Goal: Task Accomplishment & Management: Use online tool/utility

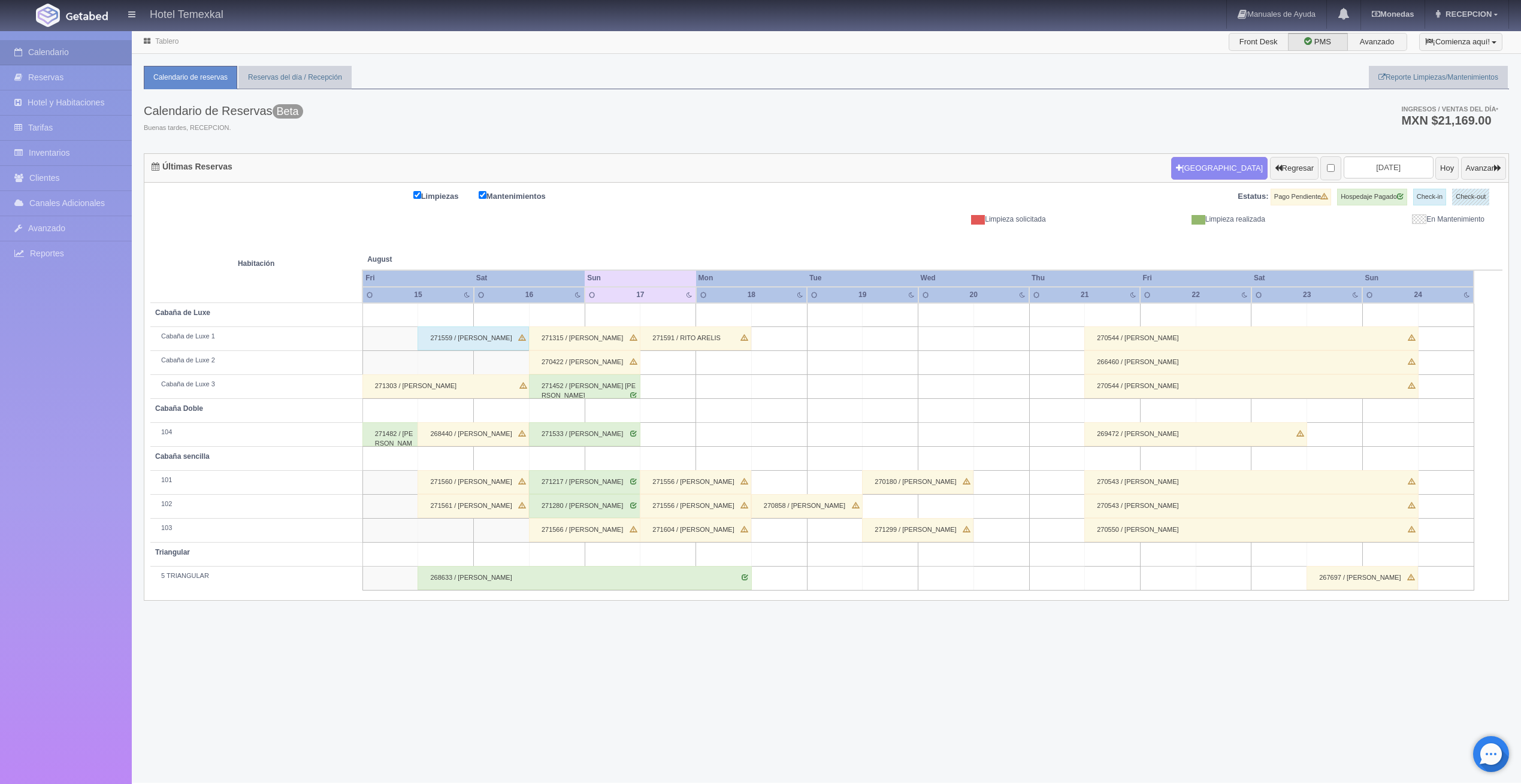
click at [405, 385] on div "271303 / [PERSON_NAME]" at bounding box center [446, 386] width 168 height 24
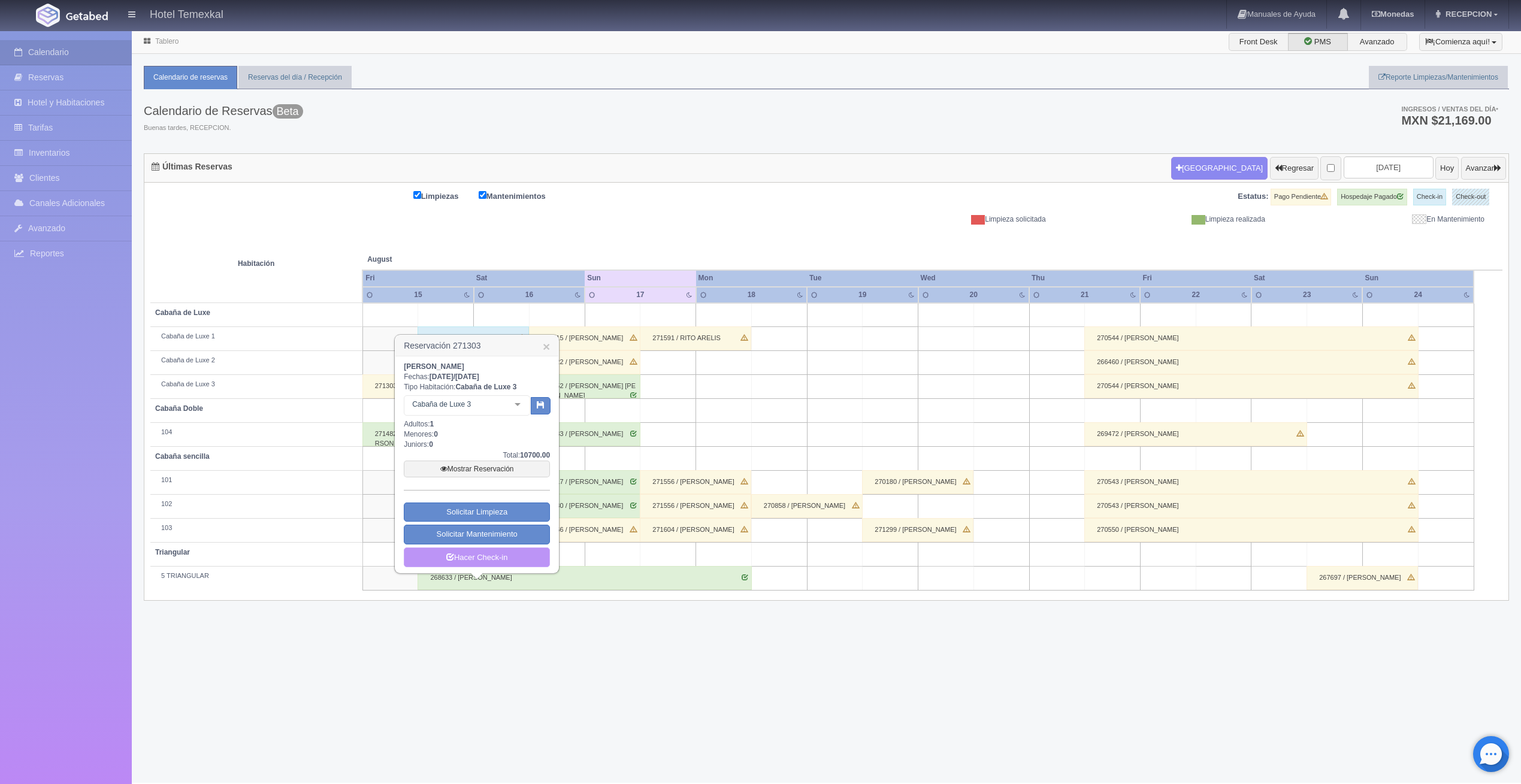
click at [471, 560] on link "Hacer Check-in" at bounding box center [477, 557] width 147 height 21
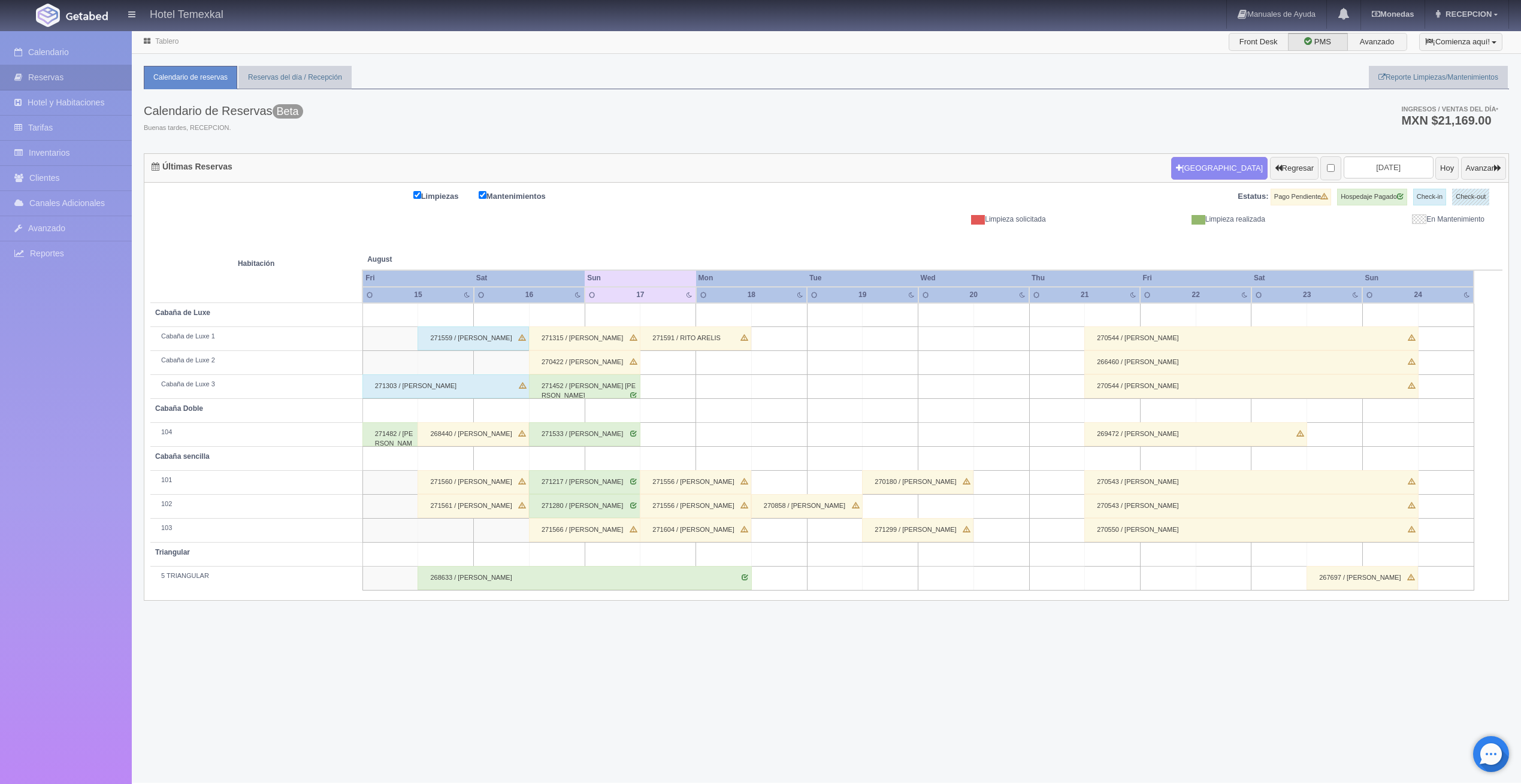
click at [390, 435] on div "271482 / [PERSON_NAME]" at bounding box center [390, 434] width 56 height 24
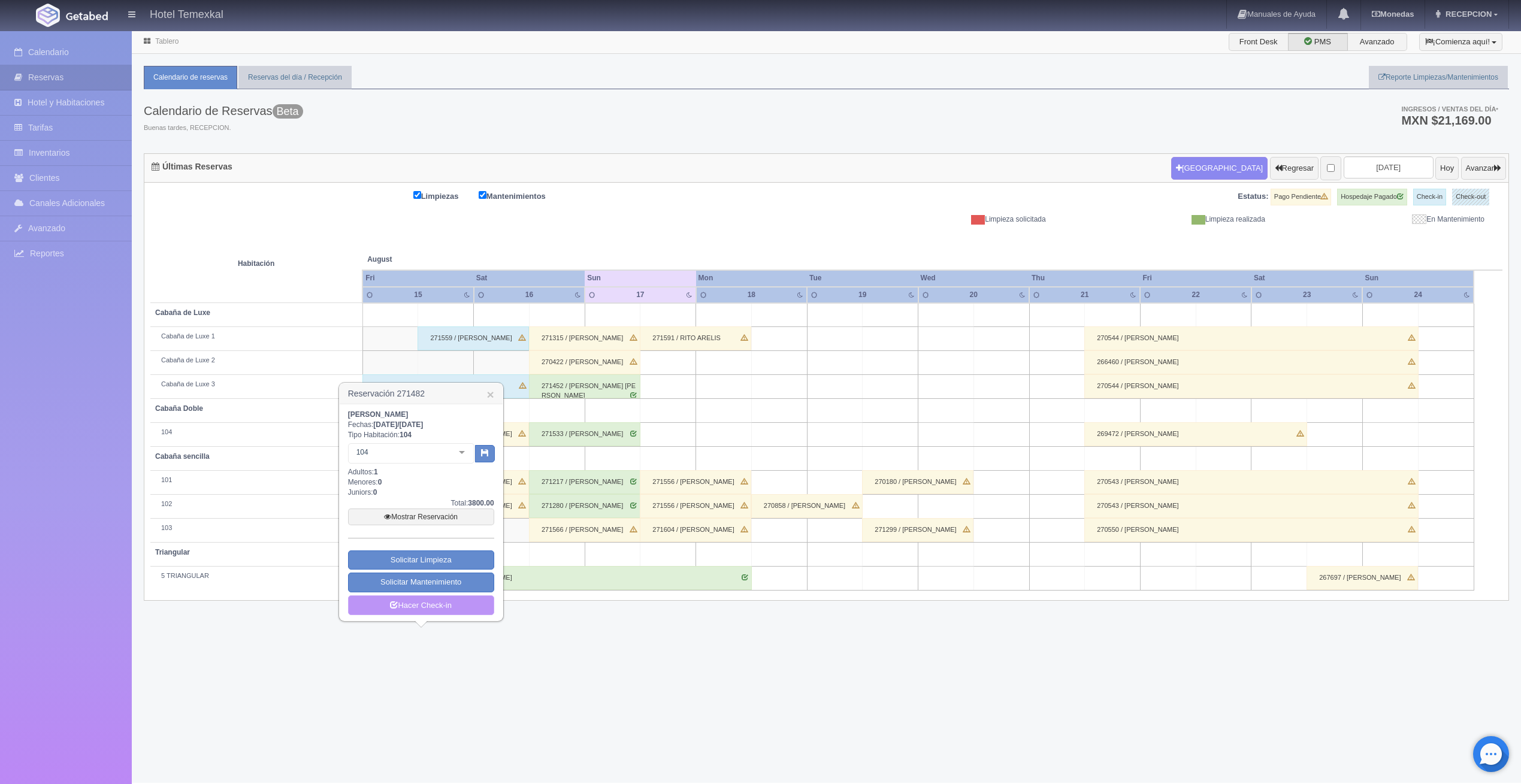
click at [400, 607] on link "Hacer Check-in" at bounding box center [421, 606] width 147 height 21
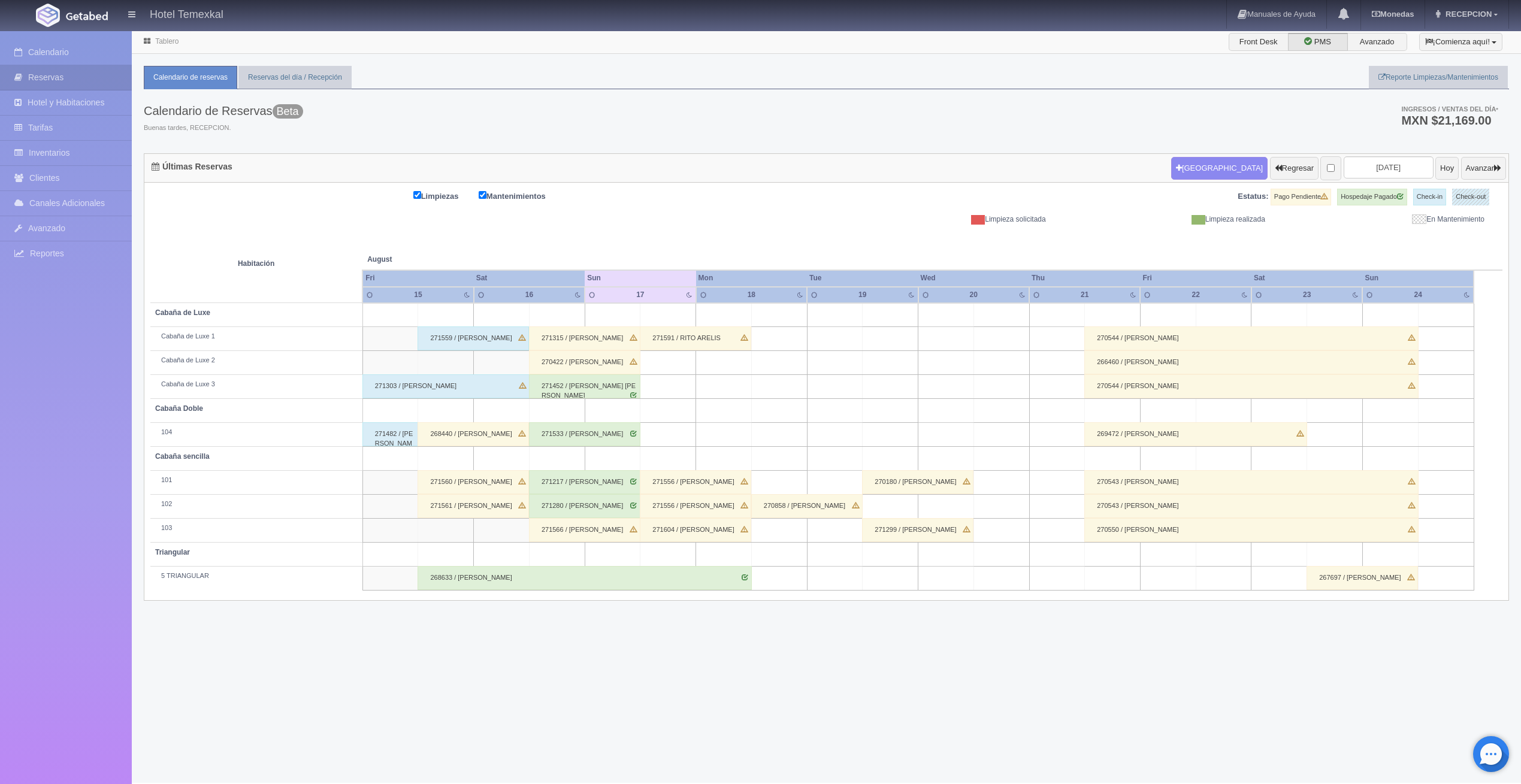
click at [440, 439] on div "268440 / [PERSON_NAME]" at bounding box center [473, 434] width 111 height 24
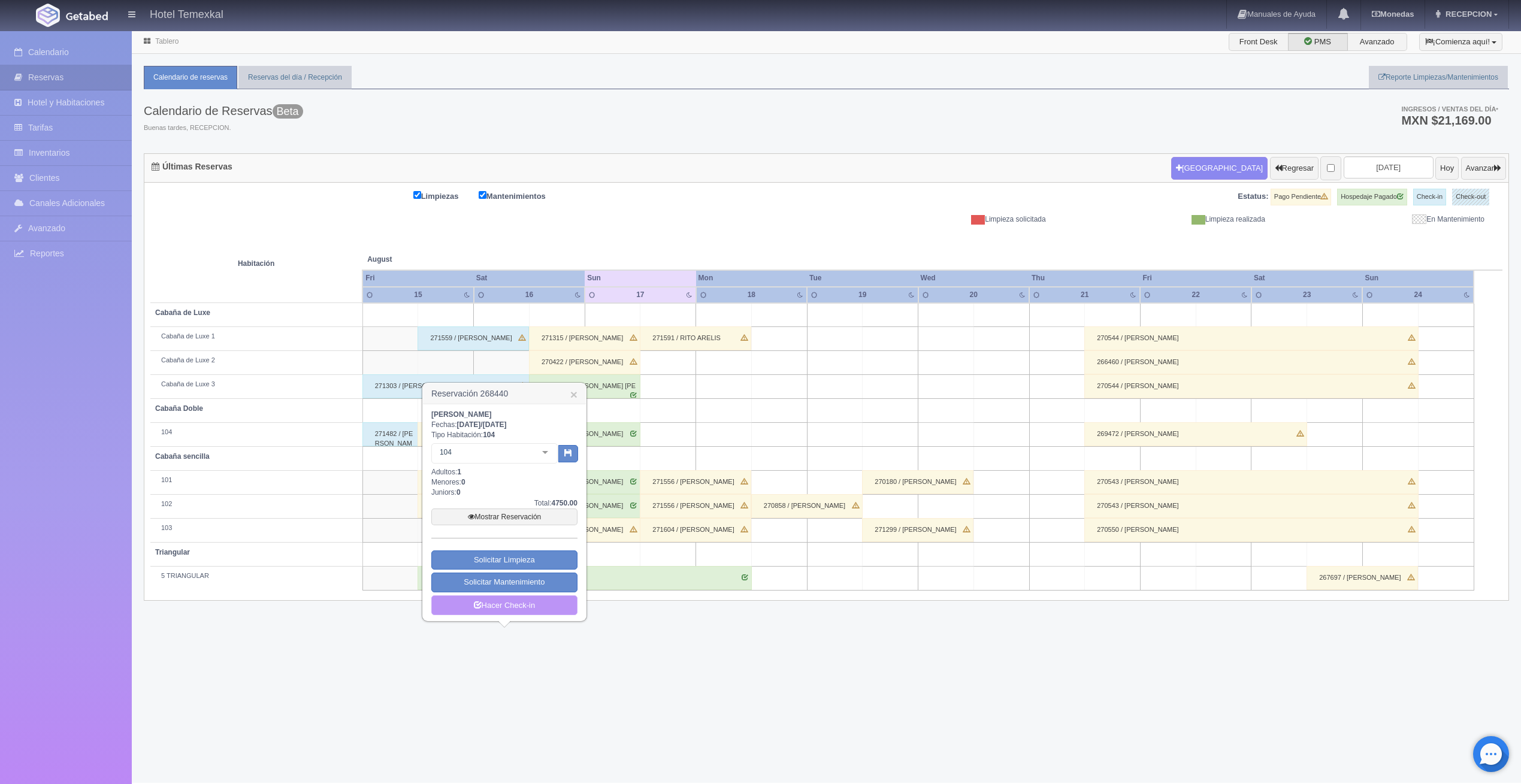
click at [476, 600] on icon at bounding box center [478, 604] width 8 height 8
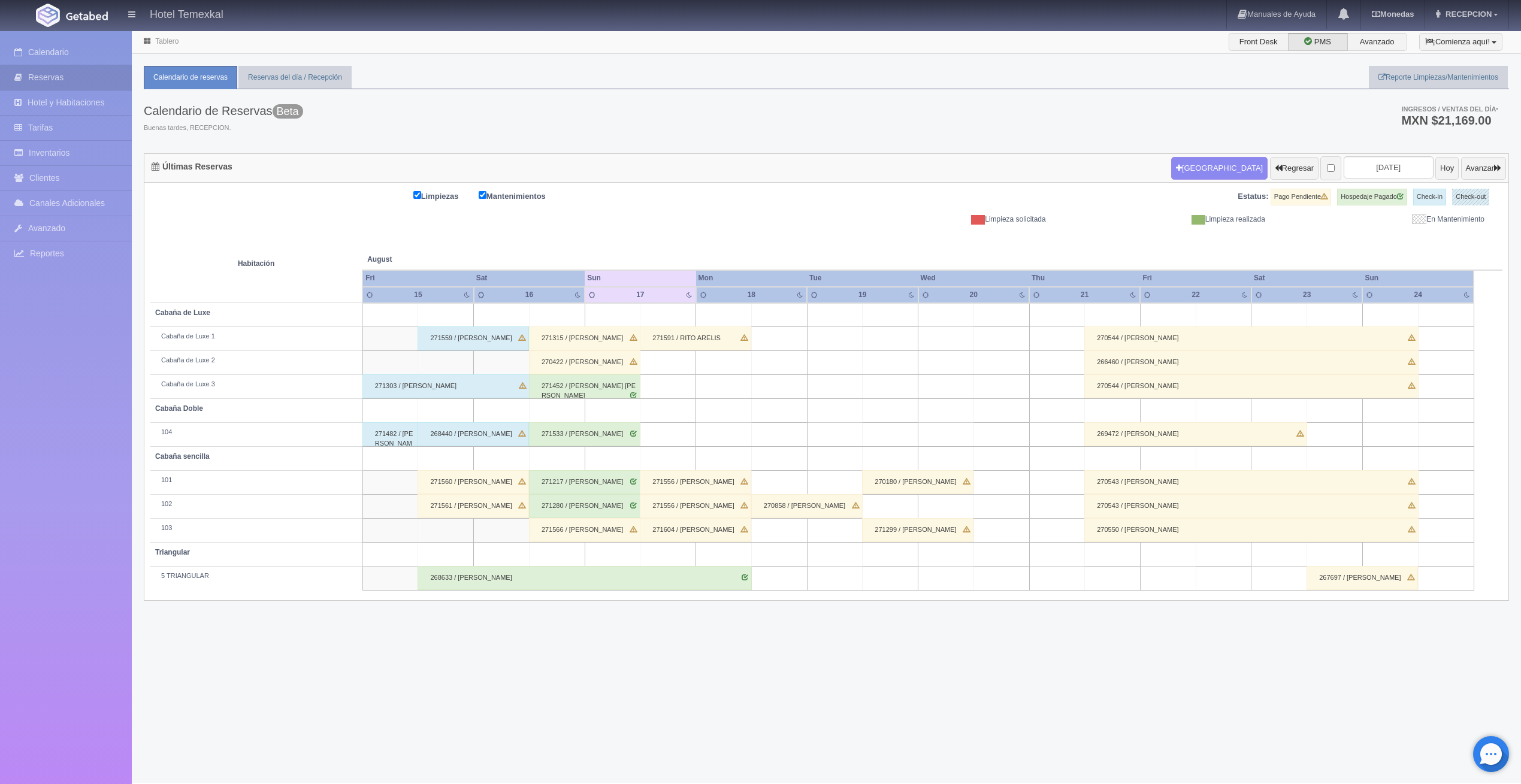
click at [465, 477] on div "271560 / [PERSON_NAME]" at bounding box center [473, 482] width 111 height 24
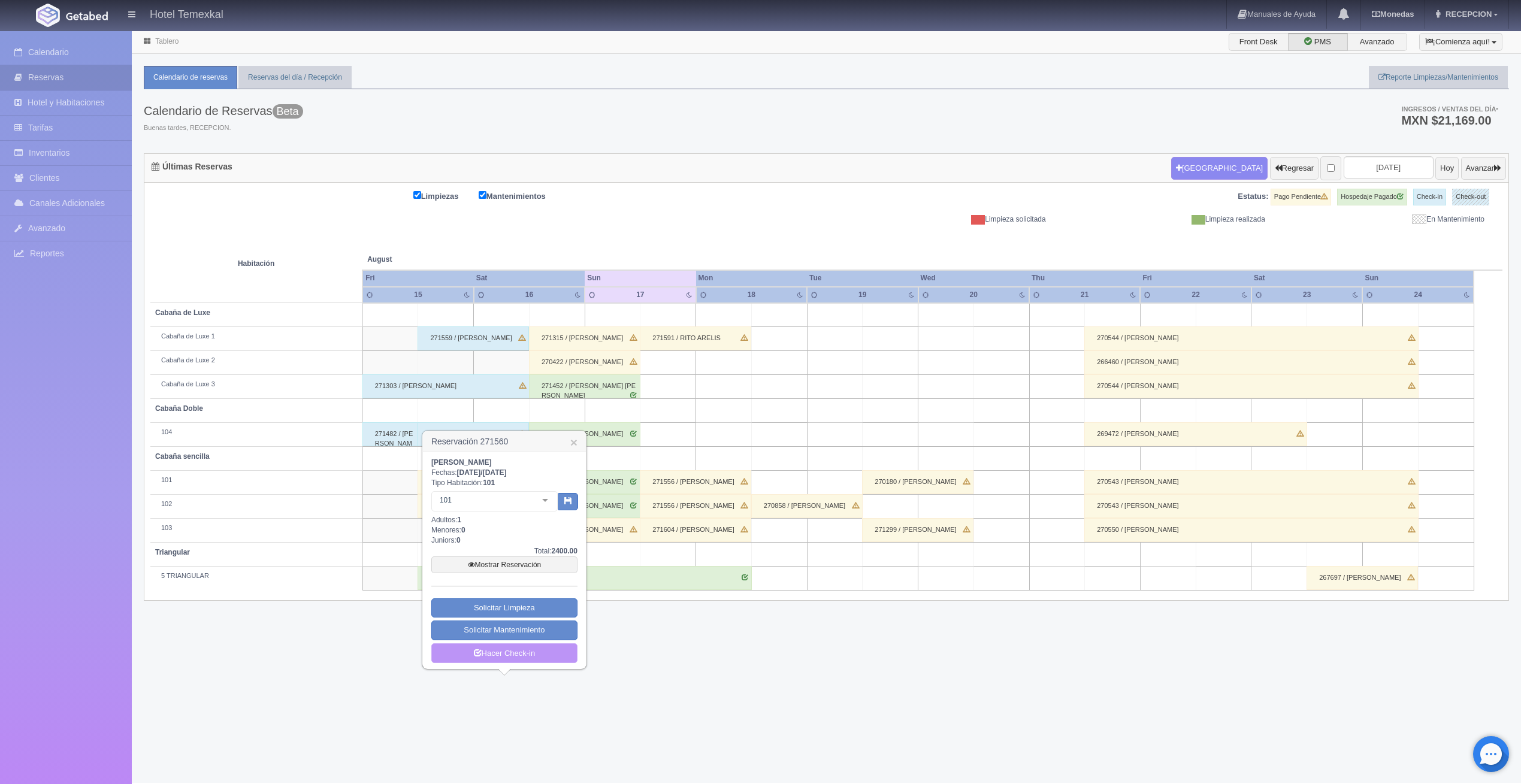
click at [493, 646] on link "Hacer Check-in" at bounding box center [505, 653] width 147 height 21
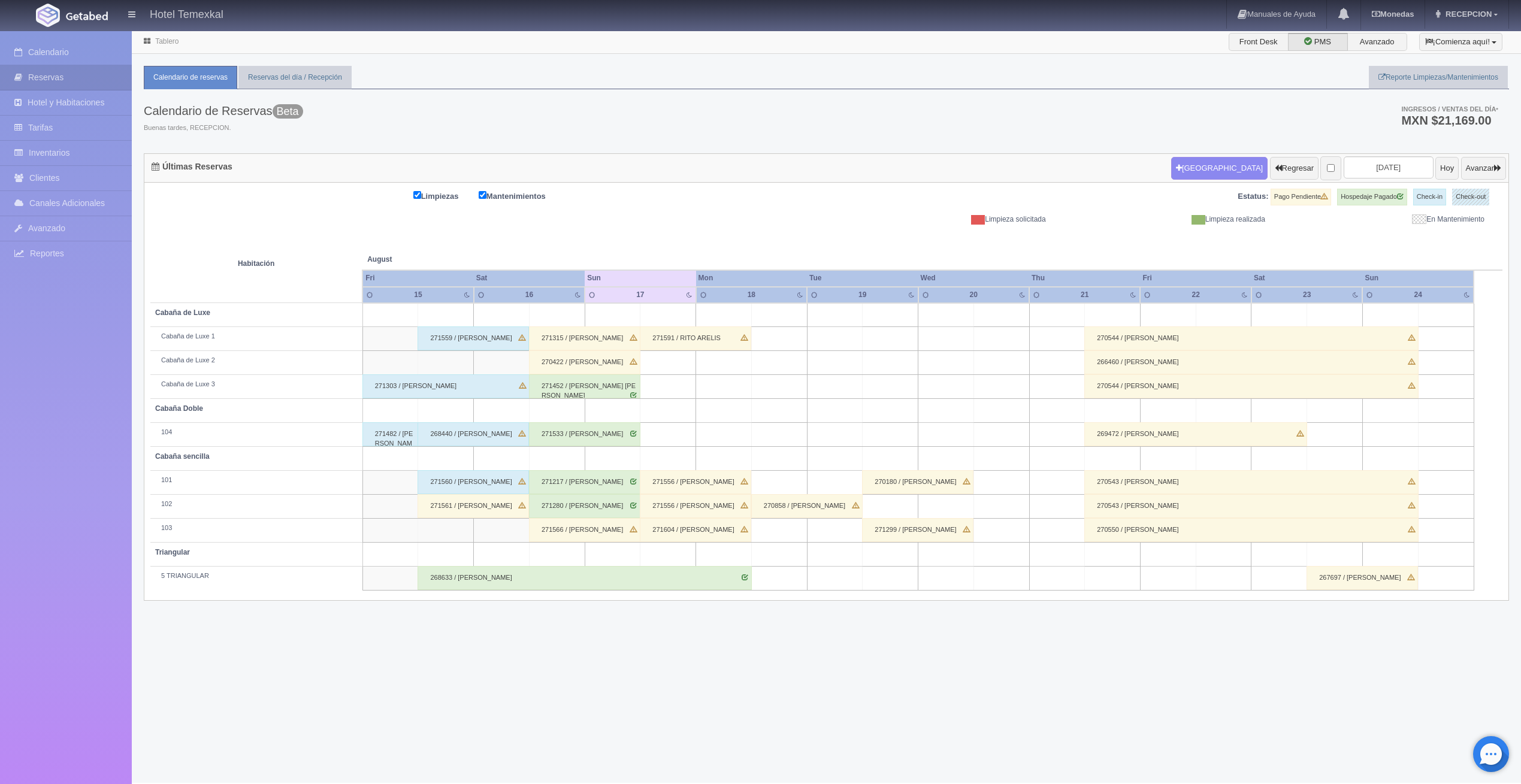
click at [470, 502] on div "271561 / [PERSON_NAME]" at bounding box center [473, 506] width 111 height 24
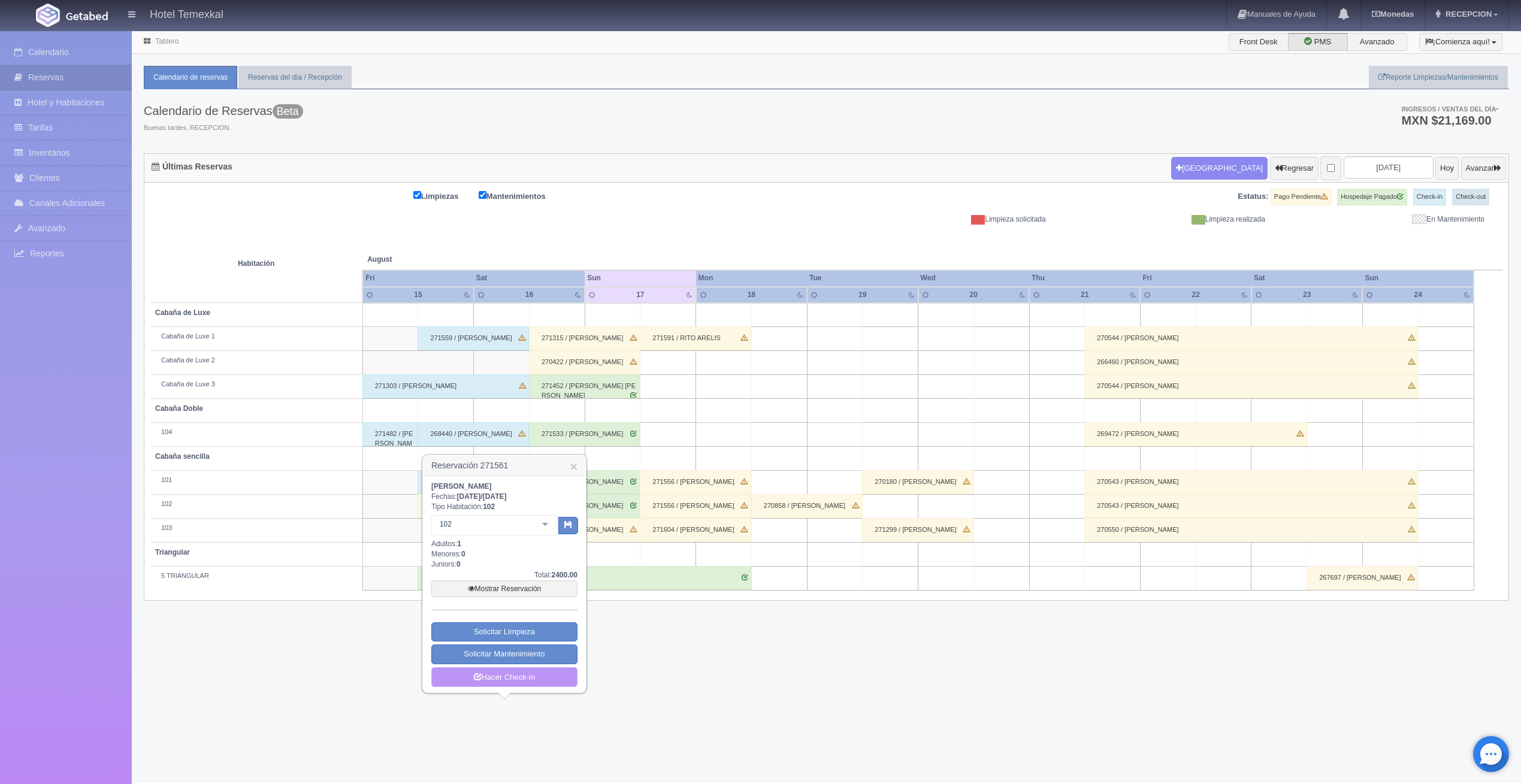
click at [529, 684] on link "Hacer Check-in" at bounding box center [505, 677] width 147 height 21
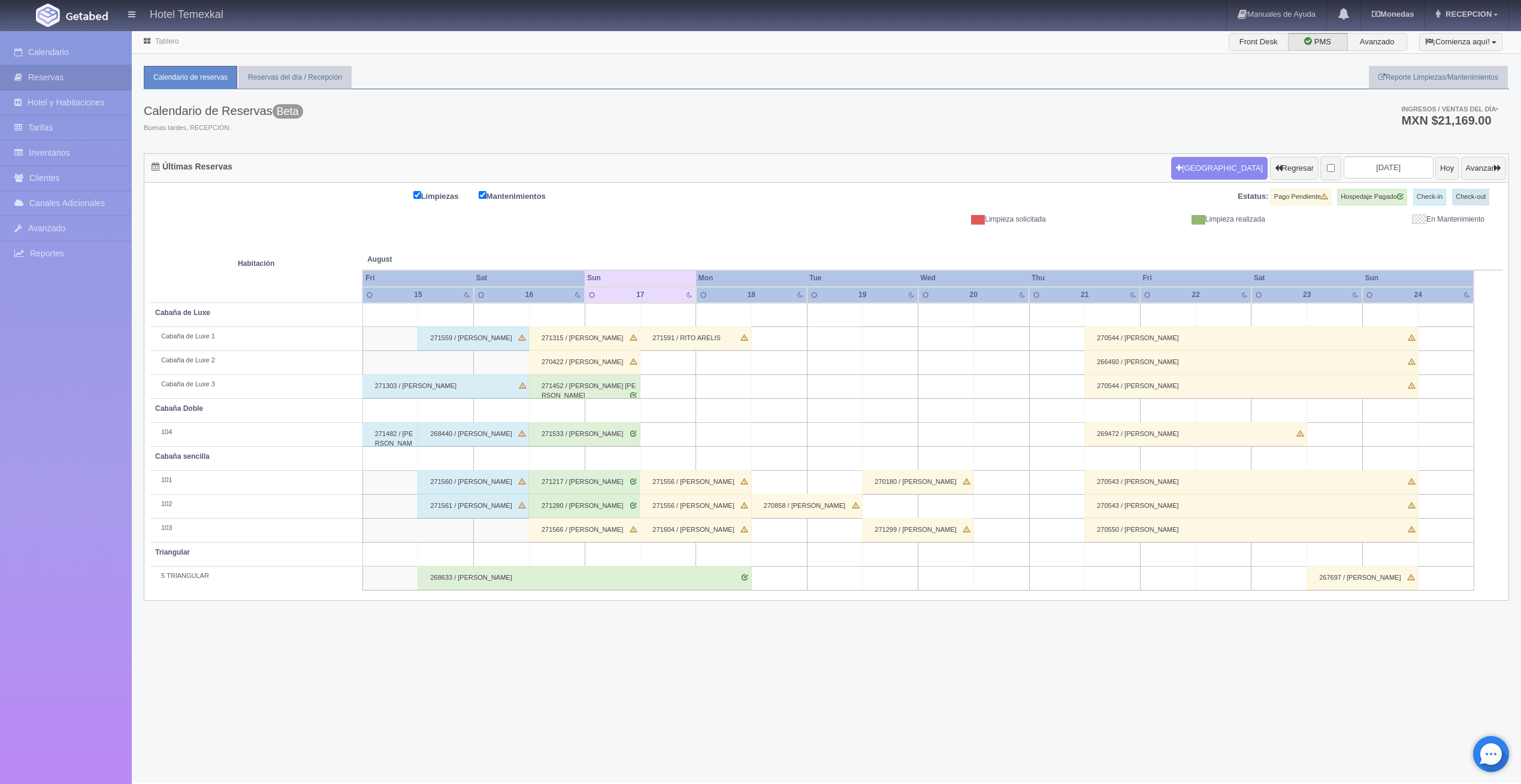
click at [430, 572] on div "268633 / [PERSON_NAME]" at bounding box center [585, 578] width 334 height 24
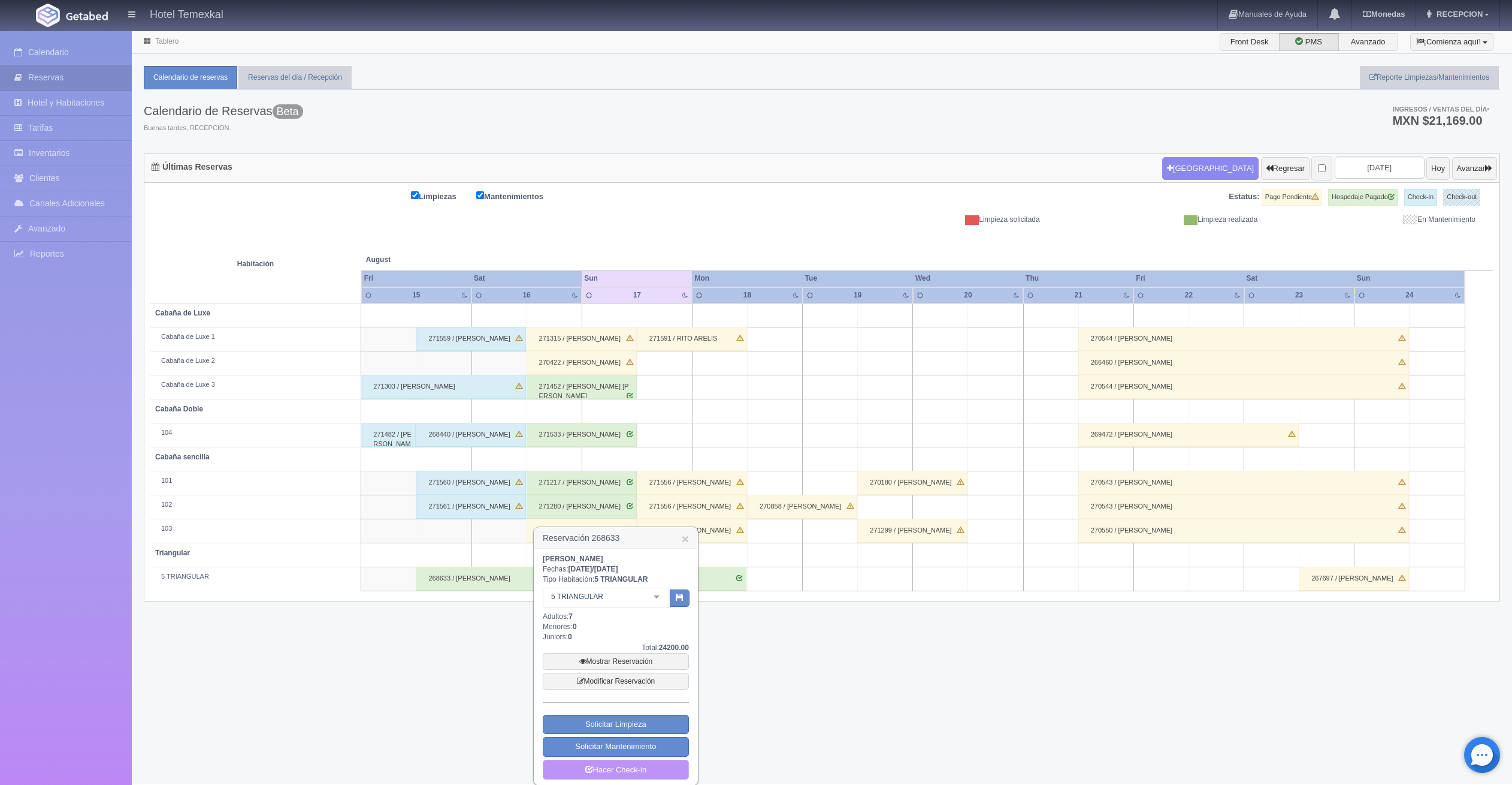
click at [587, 764] on icon at bounding box center [590, 768] width 8 height 8
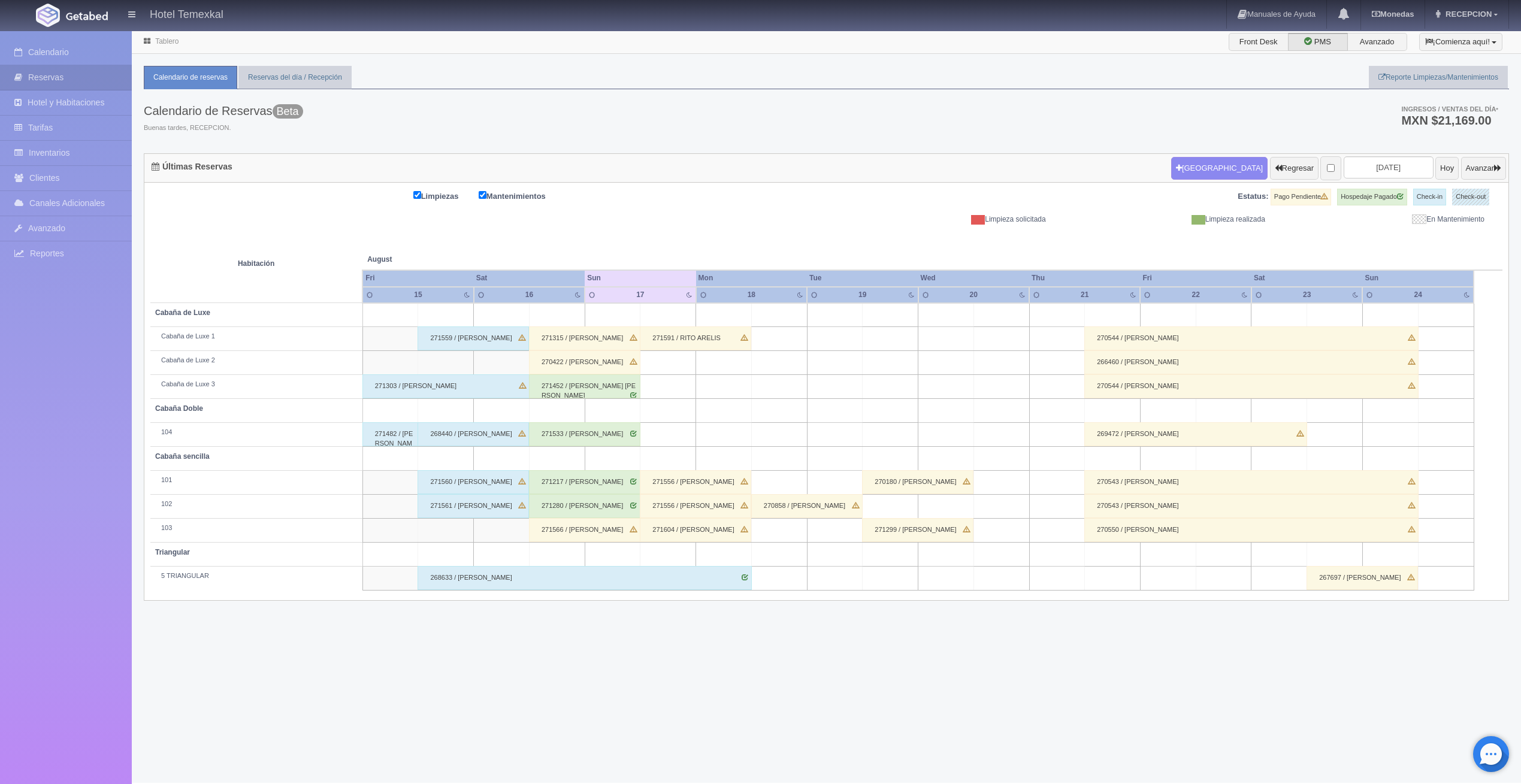
click at [456, 342] on div "271559 / [PERSON_NAME]" at bounding box center [473, 338] width 111 height 24
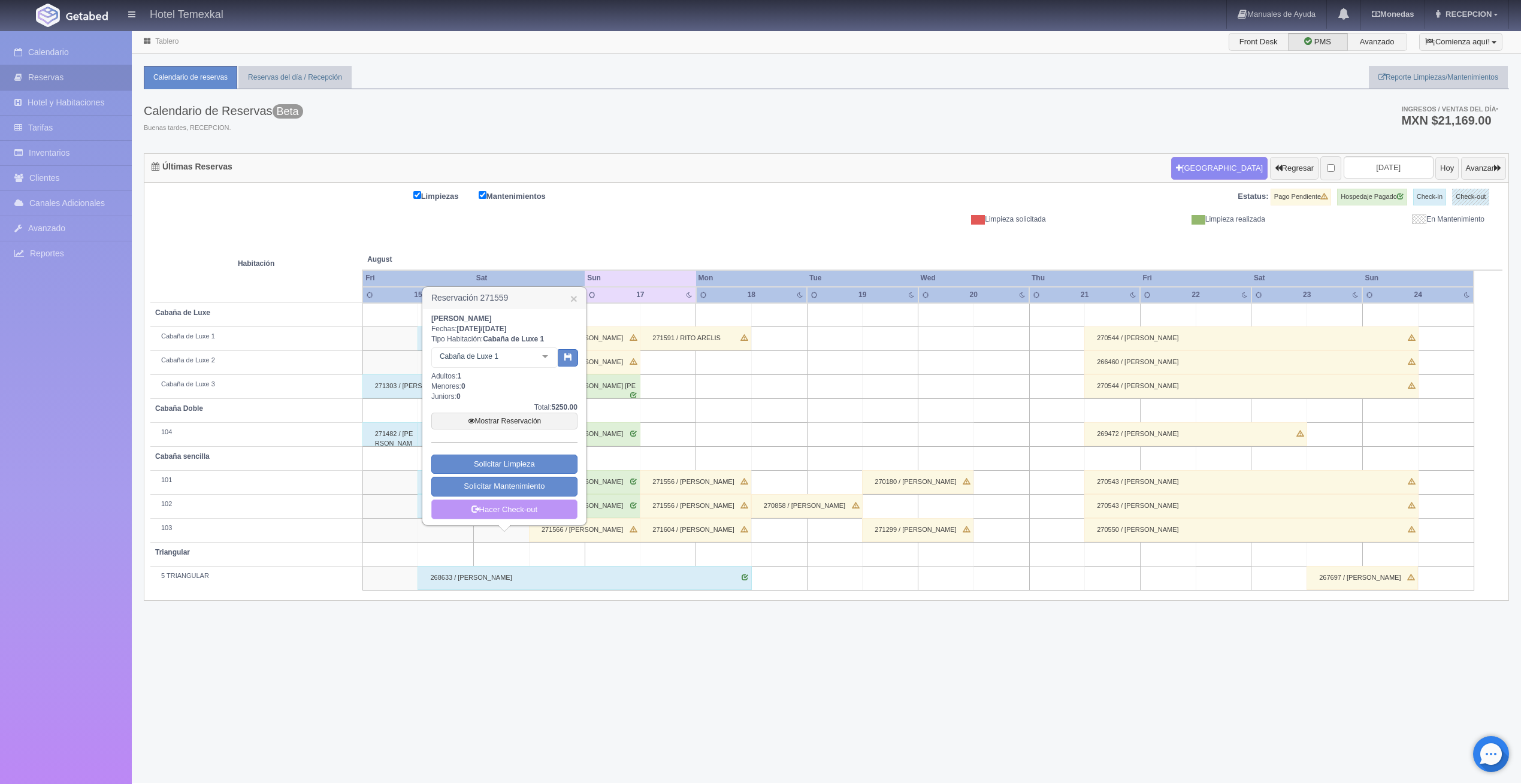
click at [522, 501] on link "Hacer Check-out" at bounding box center [505, 509] width 147 height 21
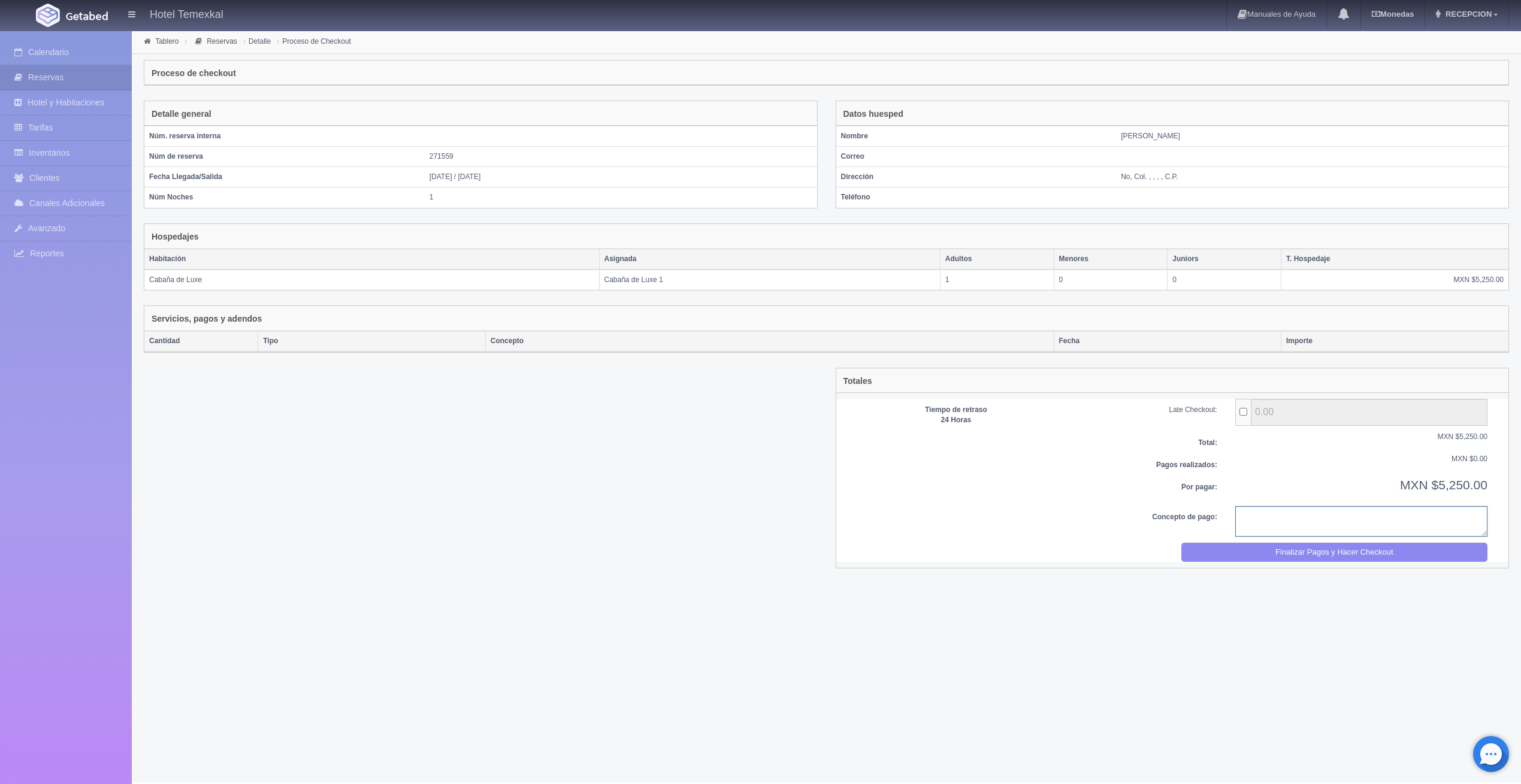
click at [1363, 524] on textarea at bounding box center [1361, 521] width 252 height 30
type textarea "PAGO COMPLETO"
drag, startPoint x: 1350, startPoint y: 546, endPoint x: 796, endPoint y: 53, distance: 741.6
click at [1350, 546] on button "Finalizar Pagos y Hacer Checkout" at bounding box center [1334, 552] width 306 height 20
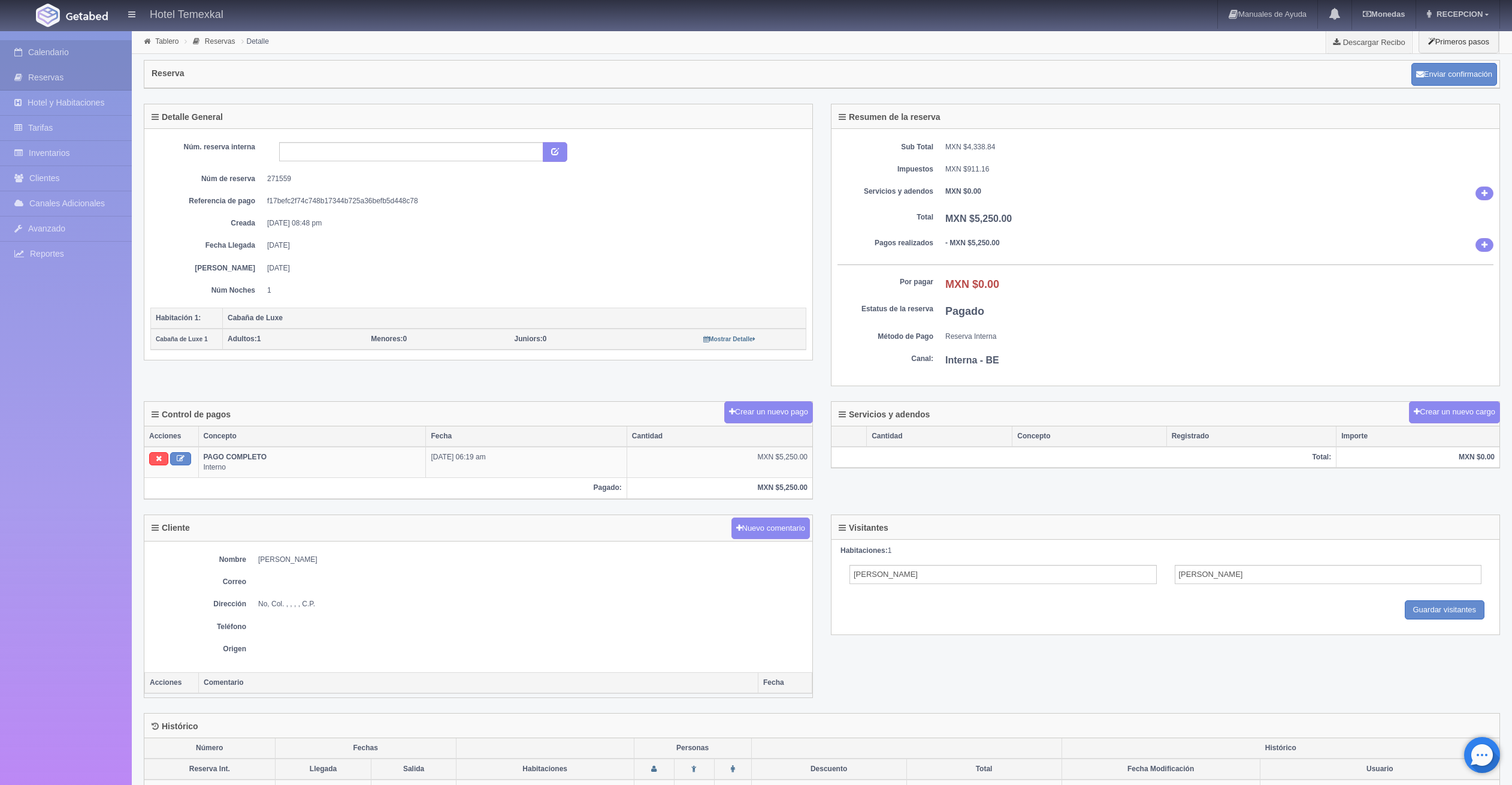
click at [30, 54] on link "Calendario" at bounding box center [65, 52] width 131 height 25
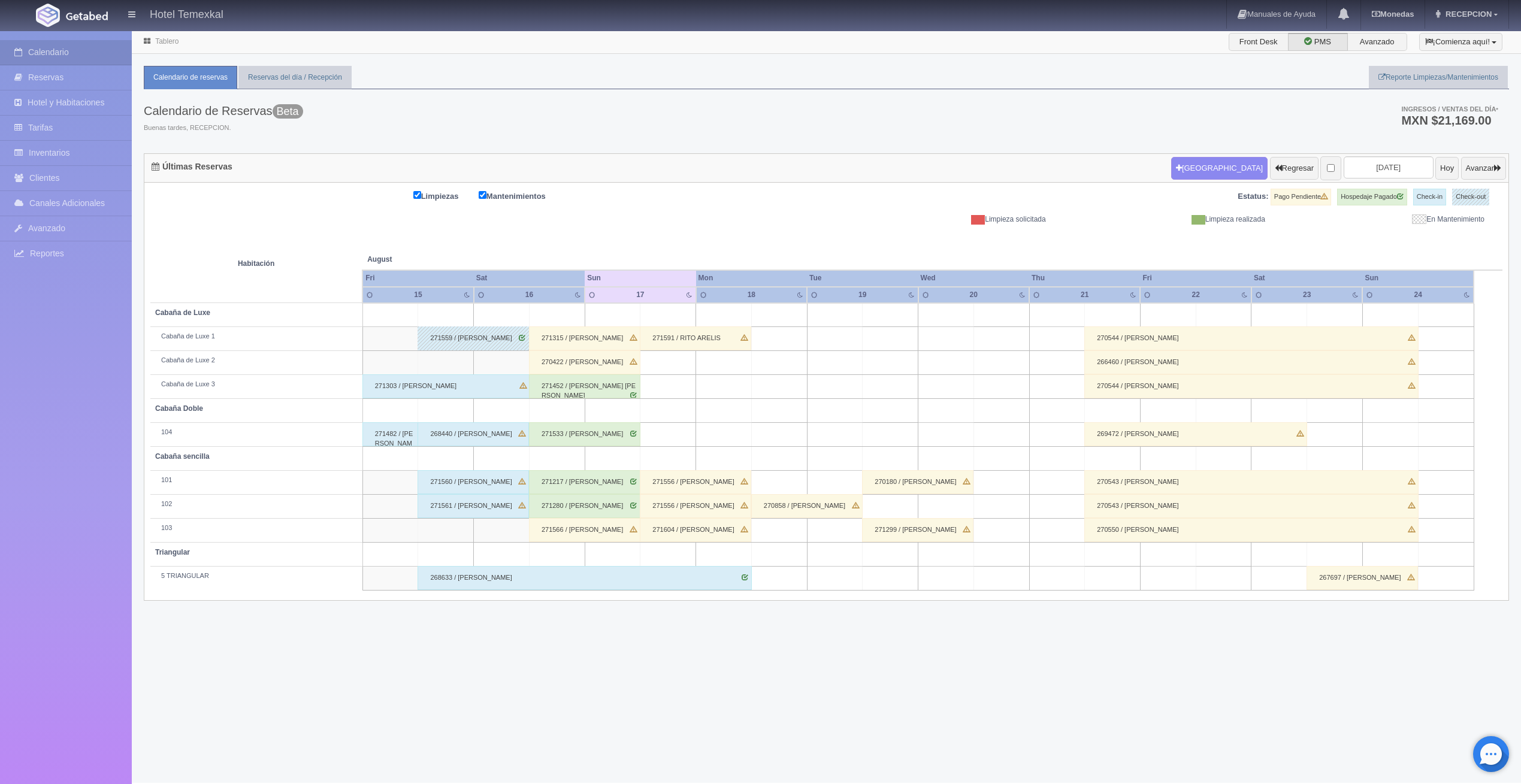
click at [453, 385] on div "271303 / BELEN MACHADO" at bounding box center [446, 386] width 168 height 24
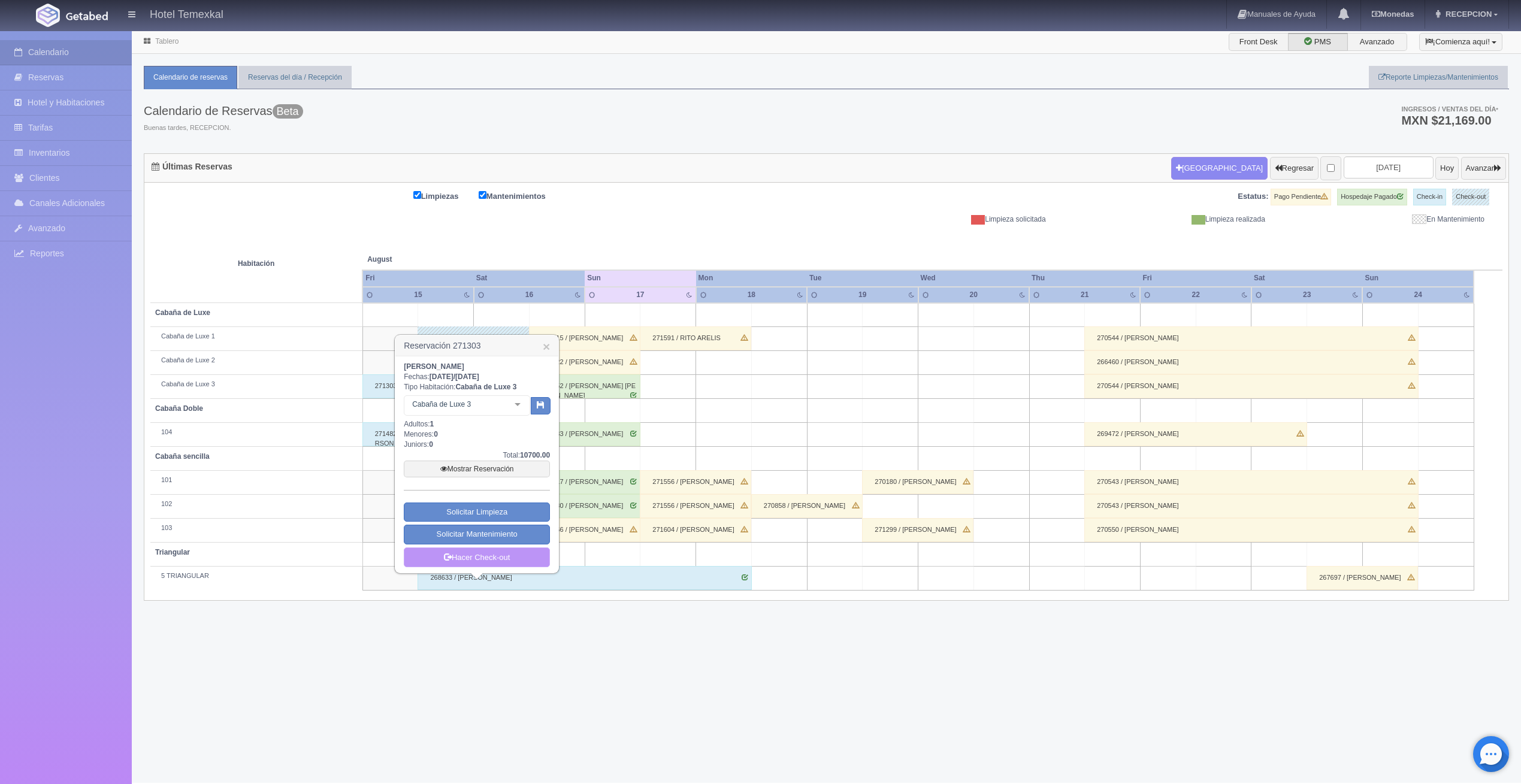
click at [509, 562] on link "Hacer Check-out" at bounding box center [477, 557] width 147 height 21
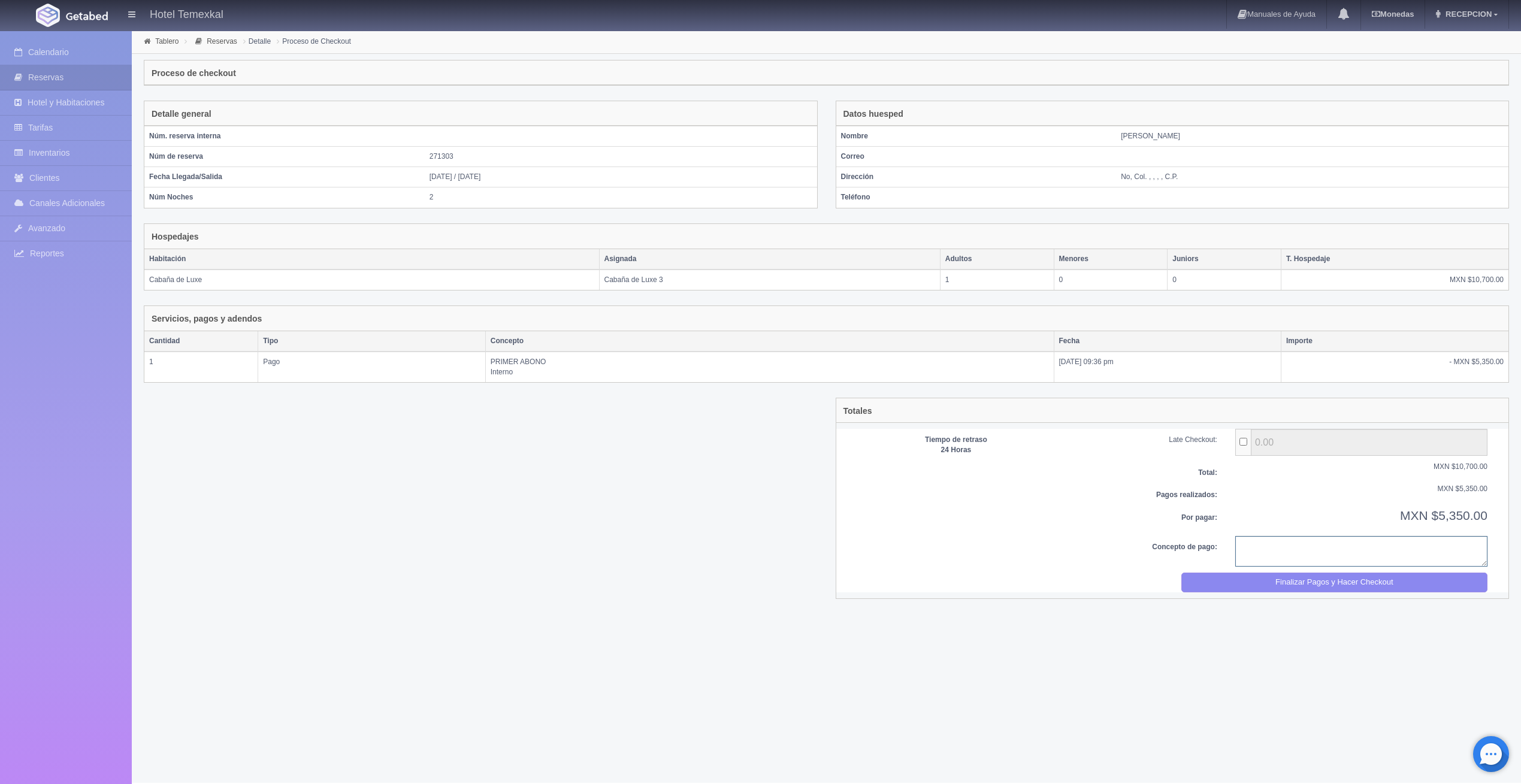
click at [1296, 545] on textarea at bounding box center [1361, 551] width 252 height 30
type textarea "PAGO COMPLETO"
click at [1301, 573] on button "Finalizar Pagos y Hacer Checkout" at bounding box center [1334, 582] width 306 height 20
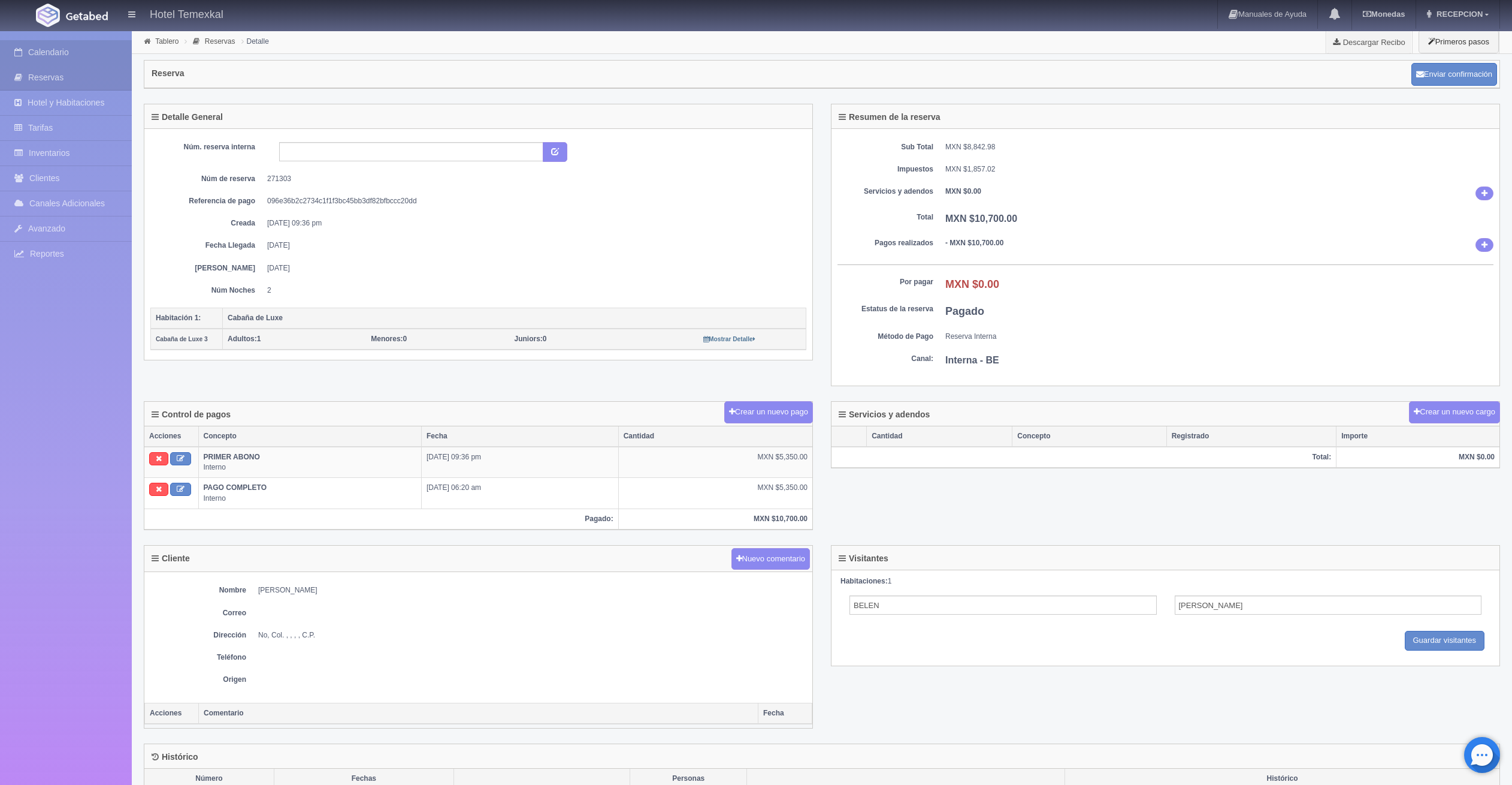
click at [45, 50] on link "Calendario" at bounding box center [65, 52] width 131 height 25
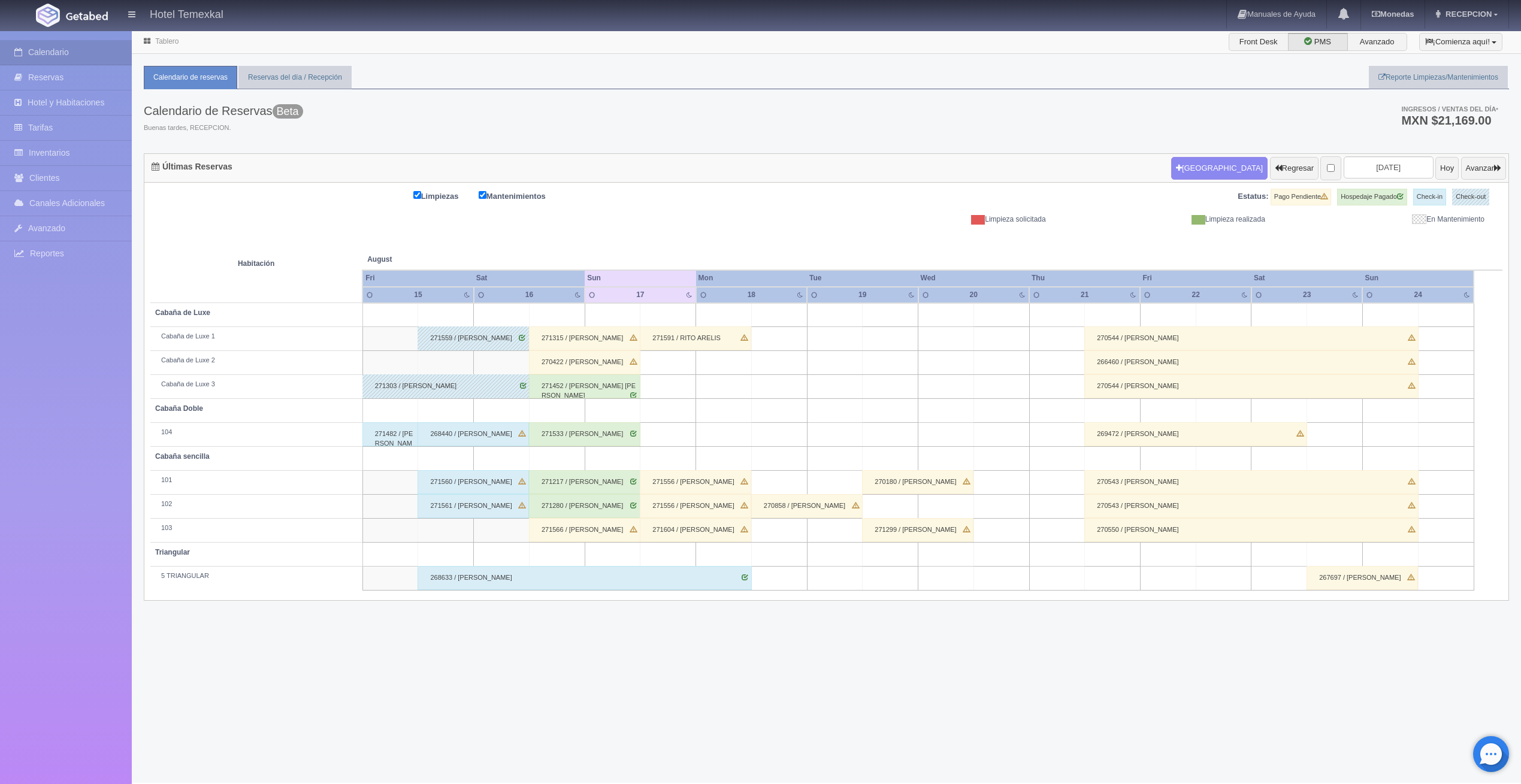
click at [399, 433] on div "271482 / [PERSON_NAME]" at bounding box center [390, 434] width 57 height 24
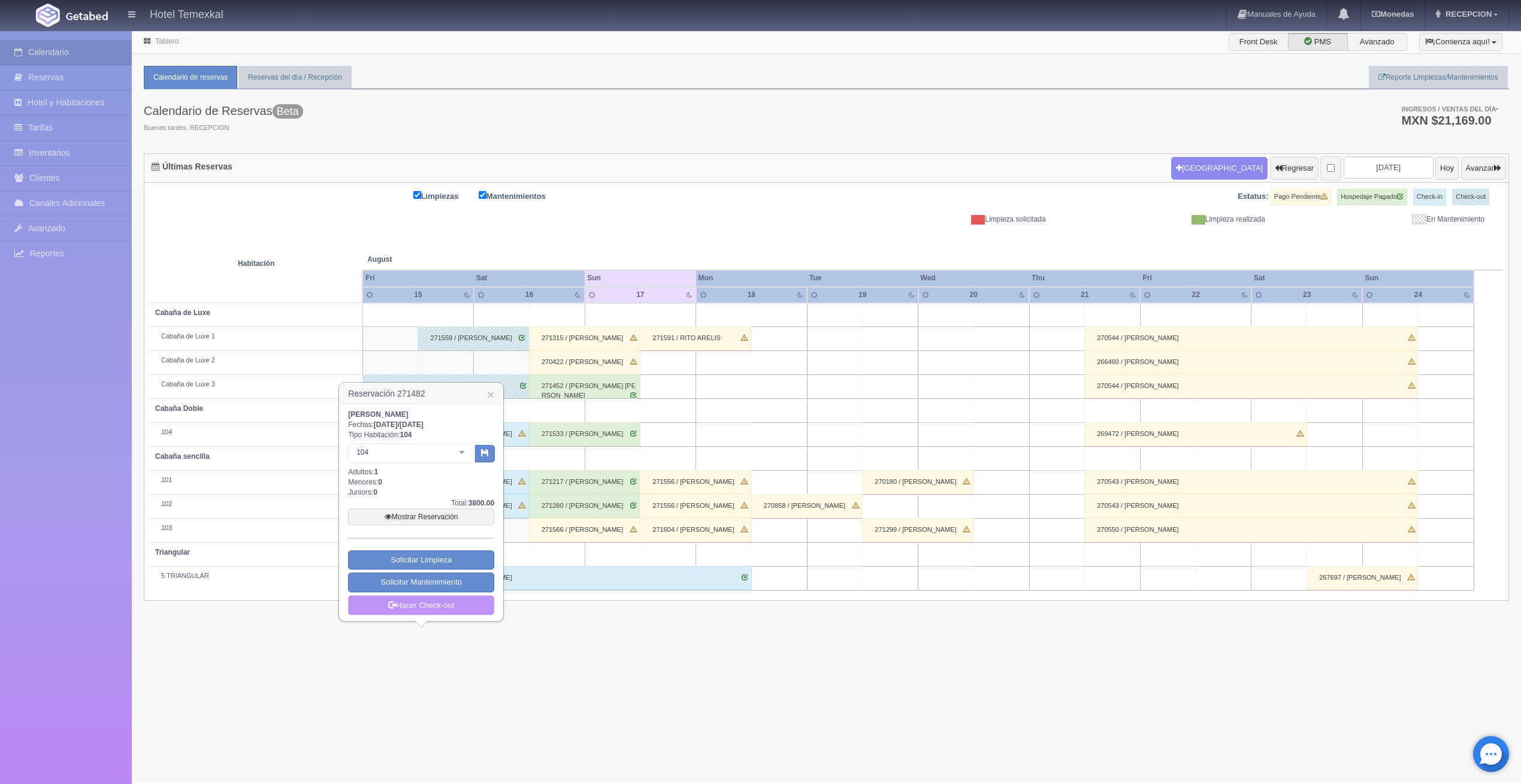
click at [451, 599] on link "Hacer Check-out" at bounding box center [421, 606] width 147 height 21
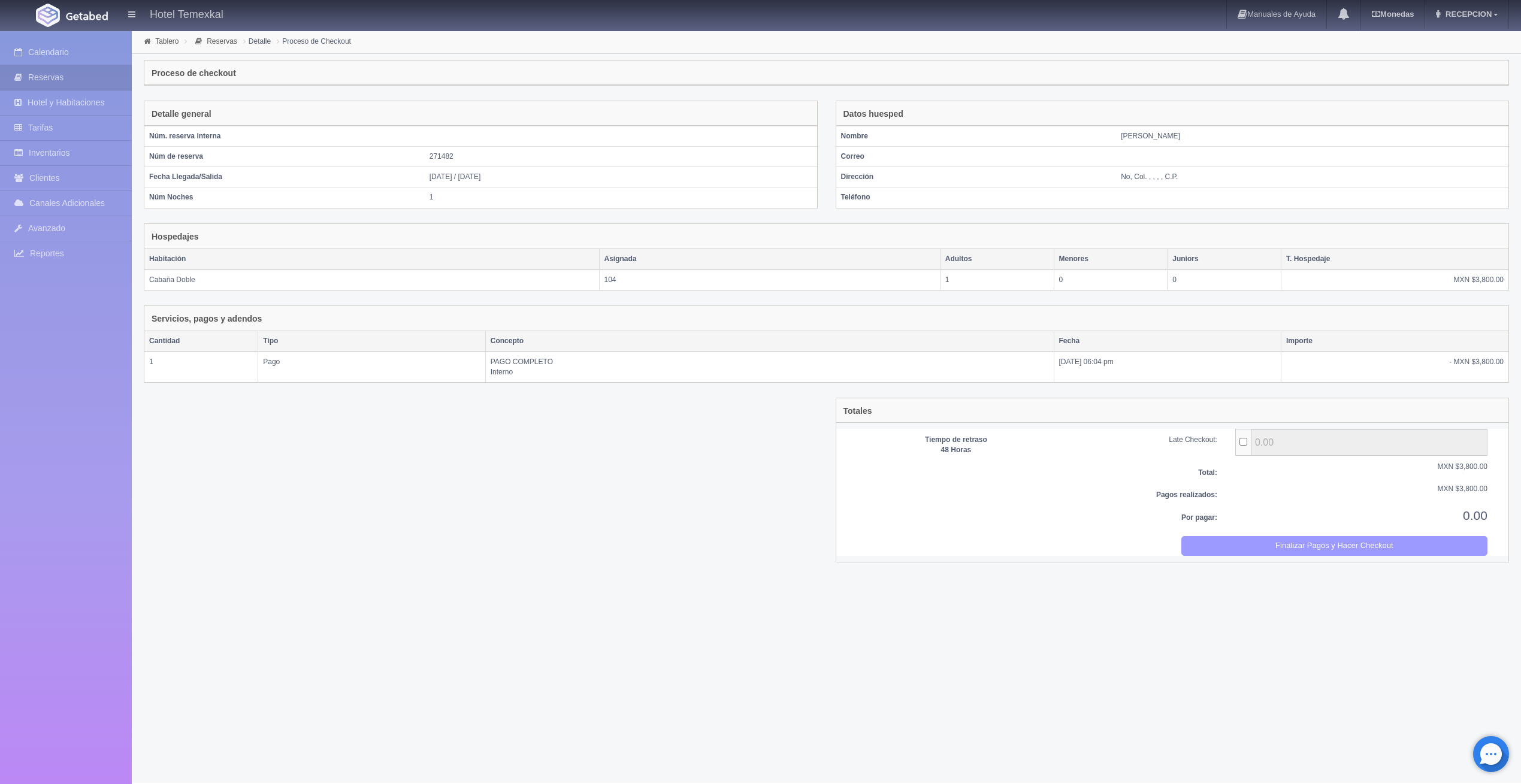
click at [1271, 547] on button "Finalizar Pagos y Hacer Checkout" at bounding box center [1334, 545] width 306 height 20
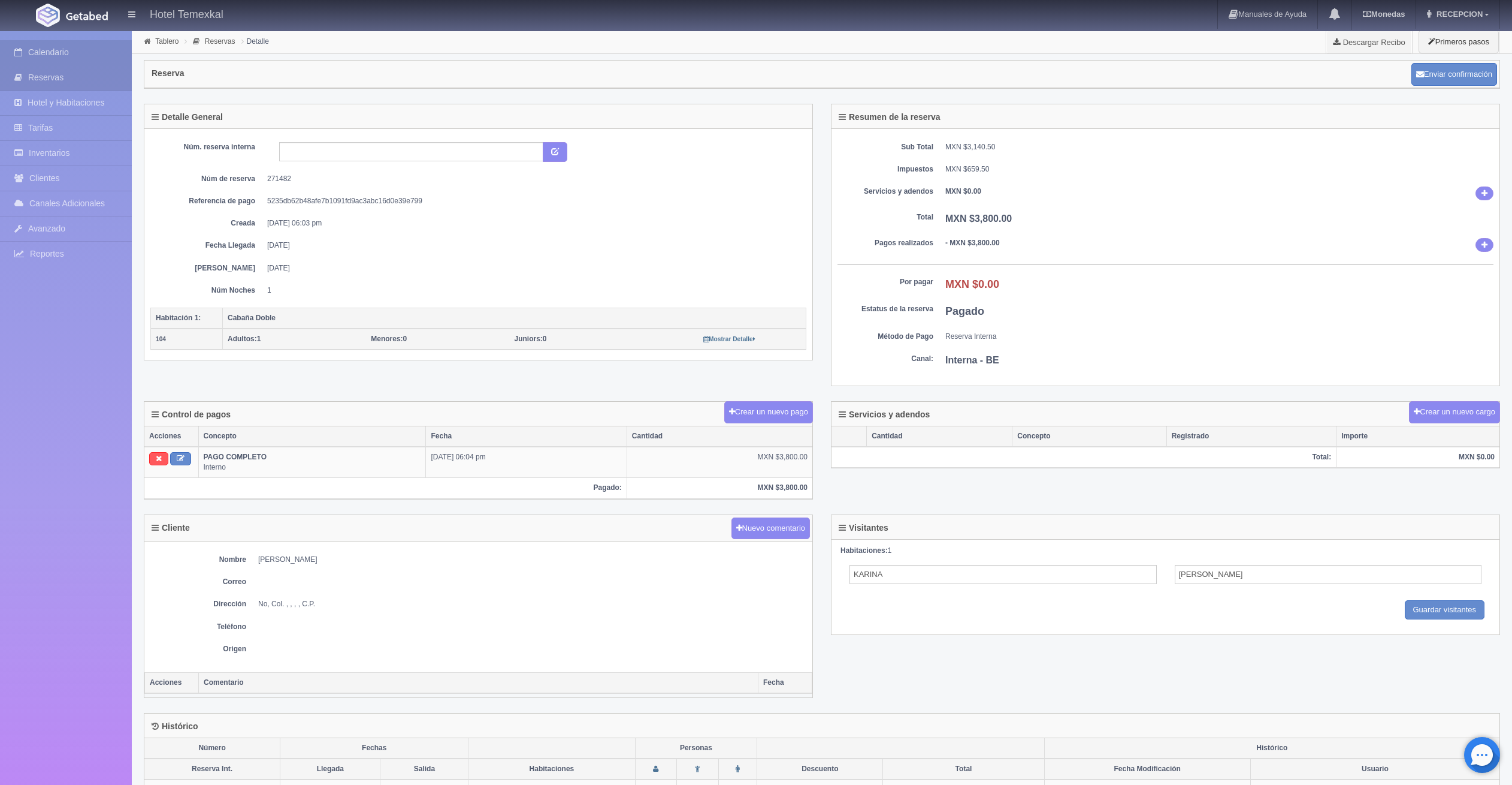
click at [67, 57] on link "Calendario" at bounding box center [65, 52] width 131 height 25
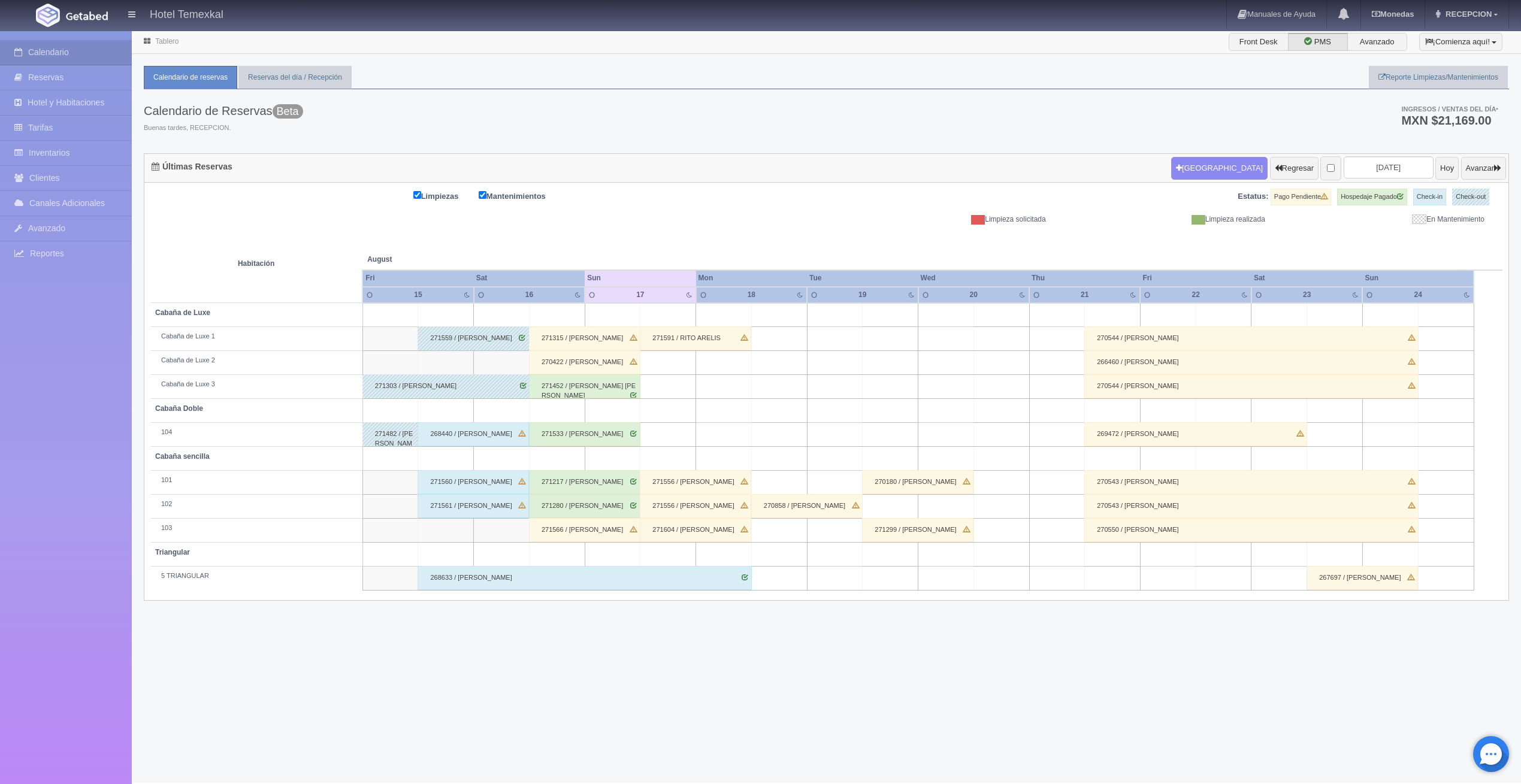
click at [449, 434] on div "268440 / [PERSON_NAME]" at bounding box center [473, 434] width 111 height 24
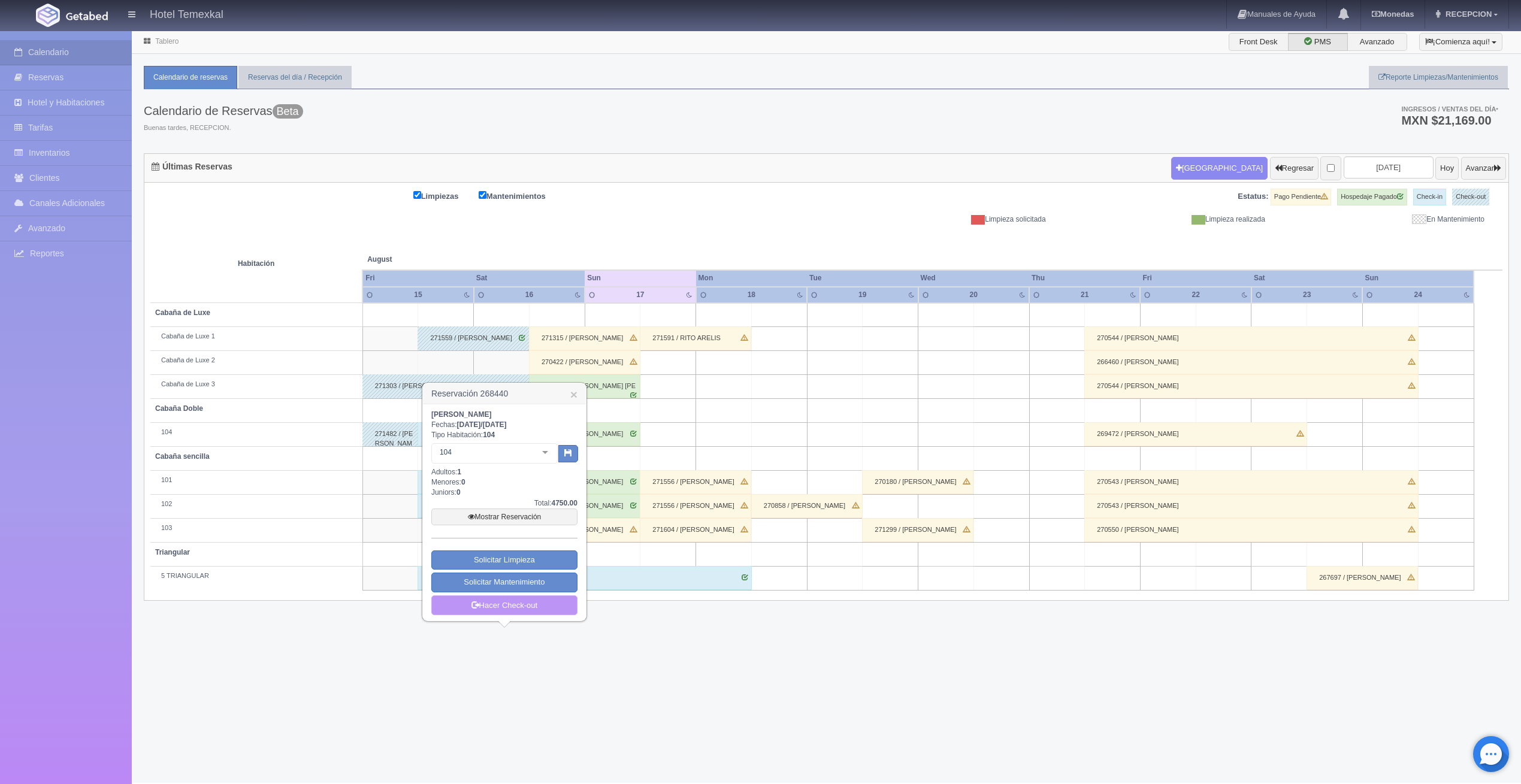
click at [483, 607] on link "Hacer Check-out" at bounding box center [505, 606] width 147 height 21
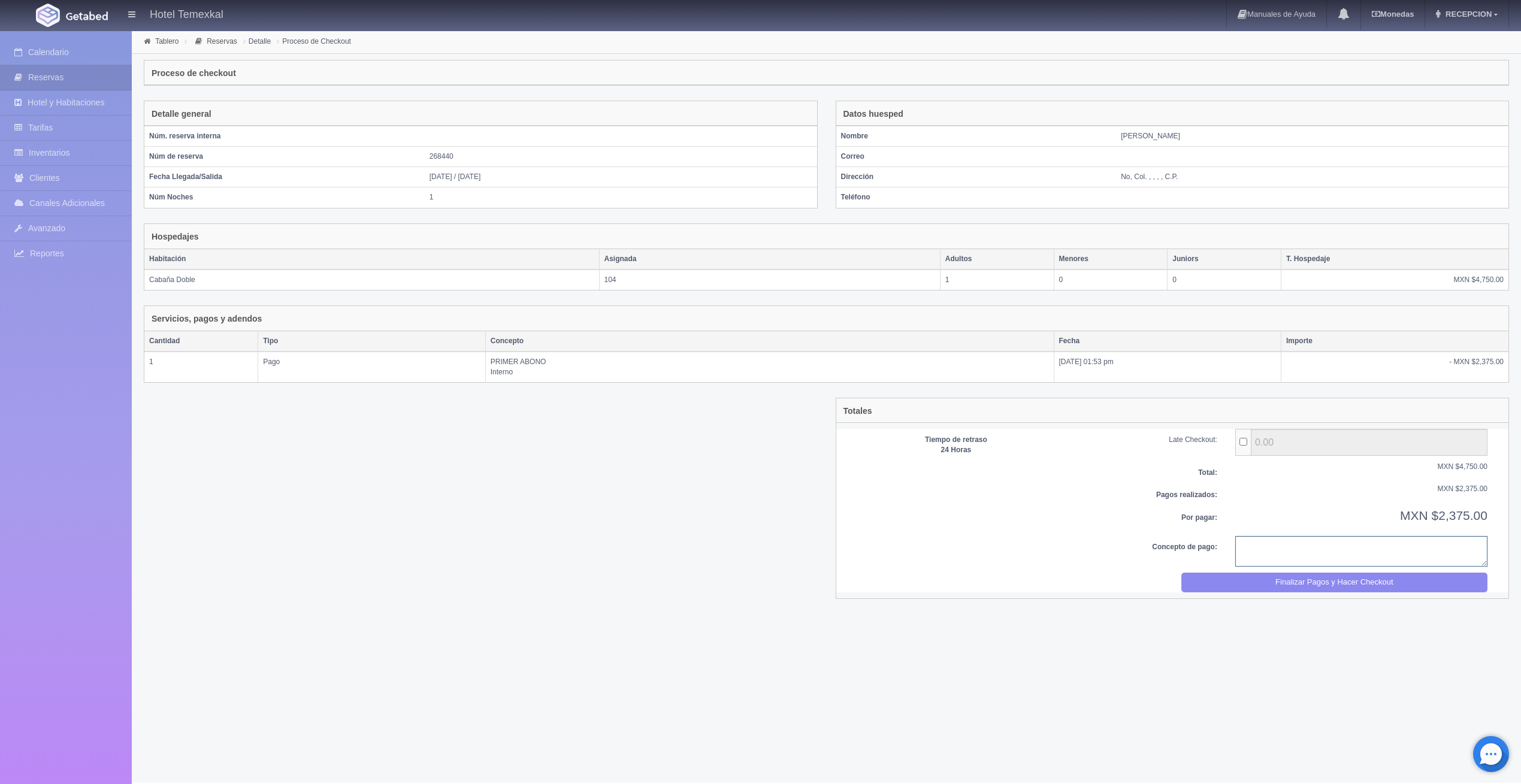
click at [1407, 554] on textarea at bounding box center [1361, 551] width 252 height 30
type textarea "PAGO COMPETO"
click at [1355, 577] on button "Finalizar Pagos y Hacer Checkout" at bounding box center [1334, 582] width 306 height 20
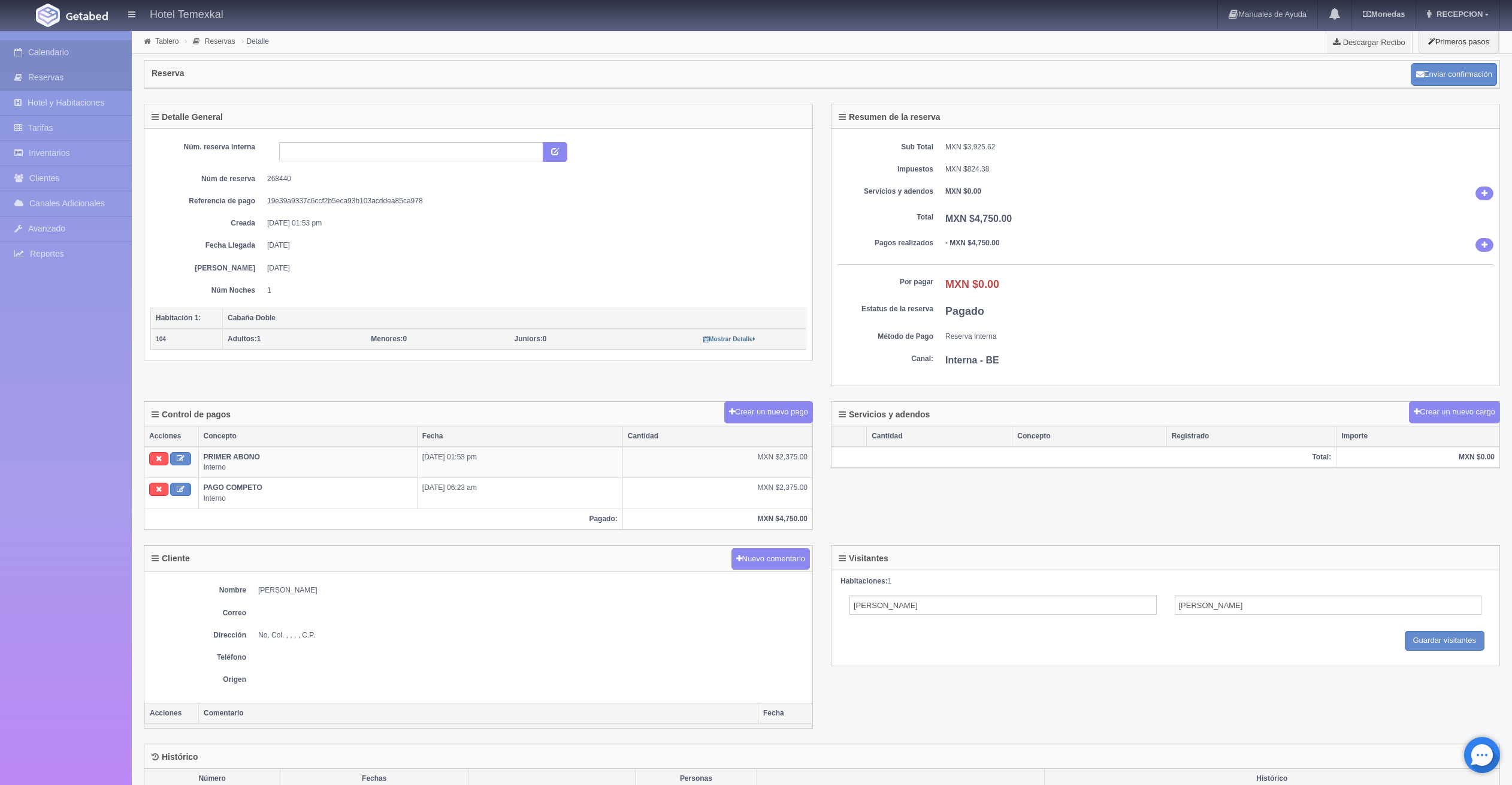
click at [59, 42] on link "Calendario" at bounding box center [65, 52] width 131 height 25
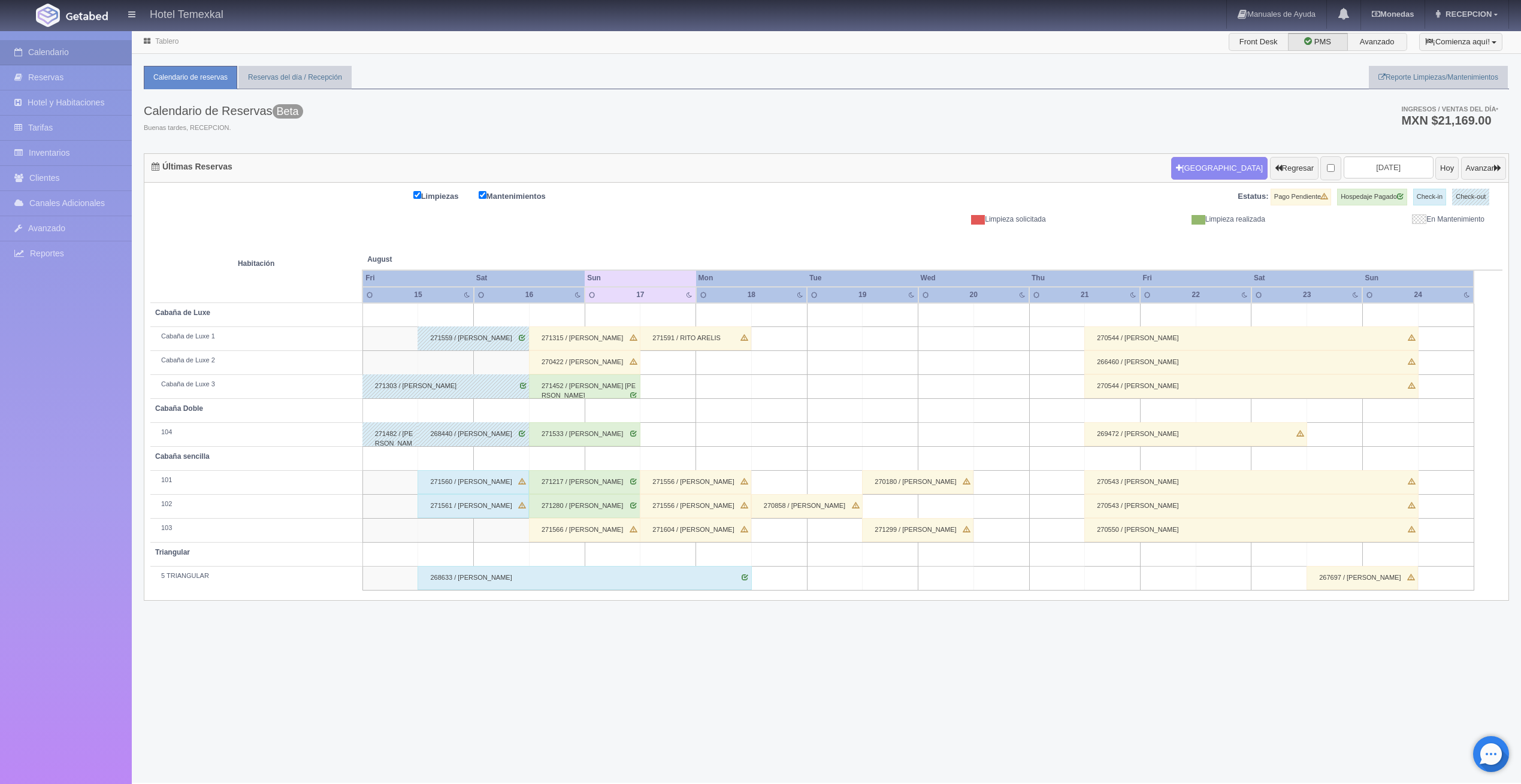
click at [567, 338] on div "271315 / [PERSON_NAME]" at bounding box center [585, 338] width 111 height 24
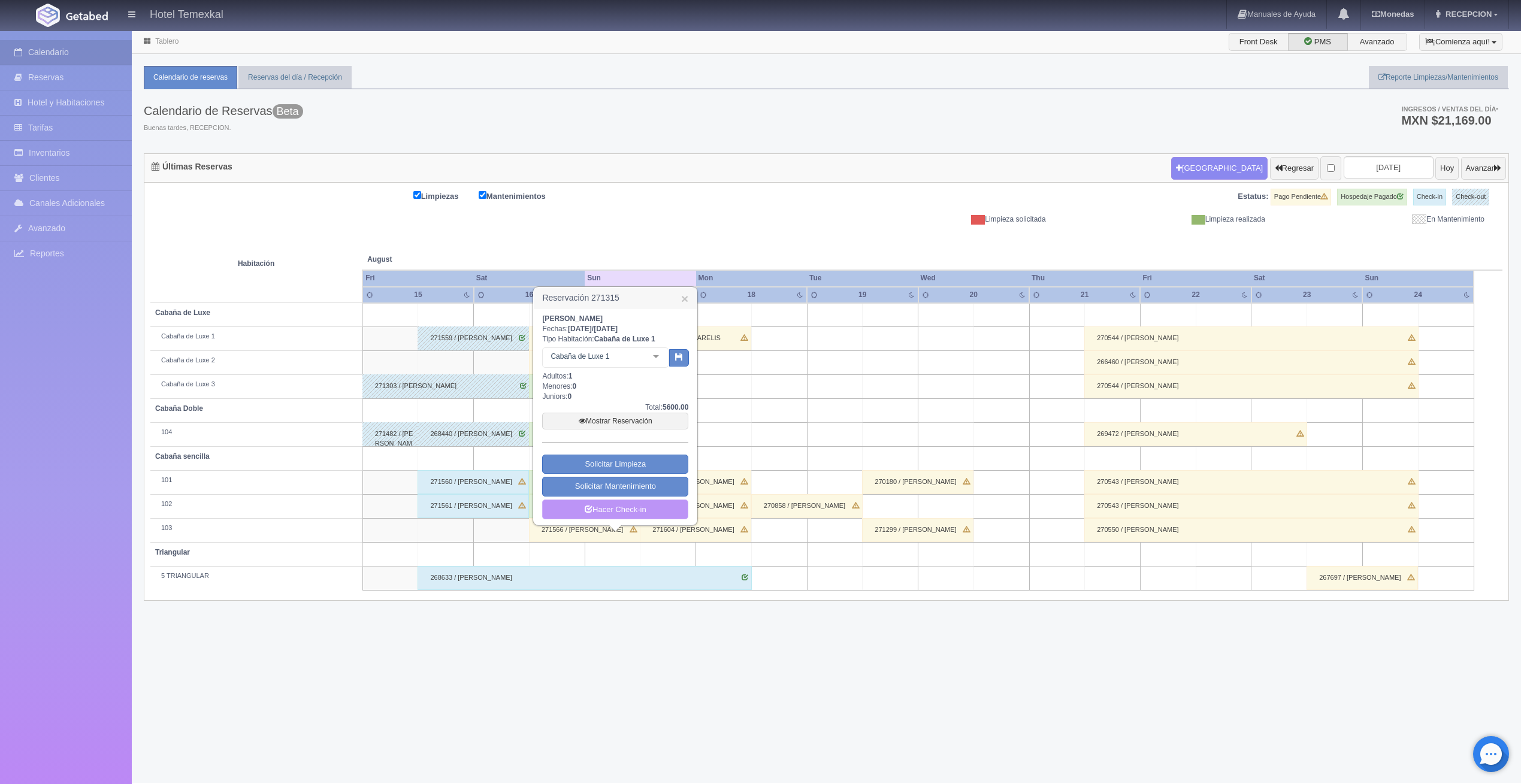
click at [628, 511] on link "Hacer Check-in" at bounding box center [616, 509] width 147 height 21
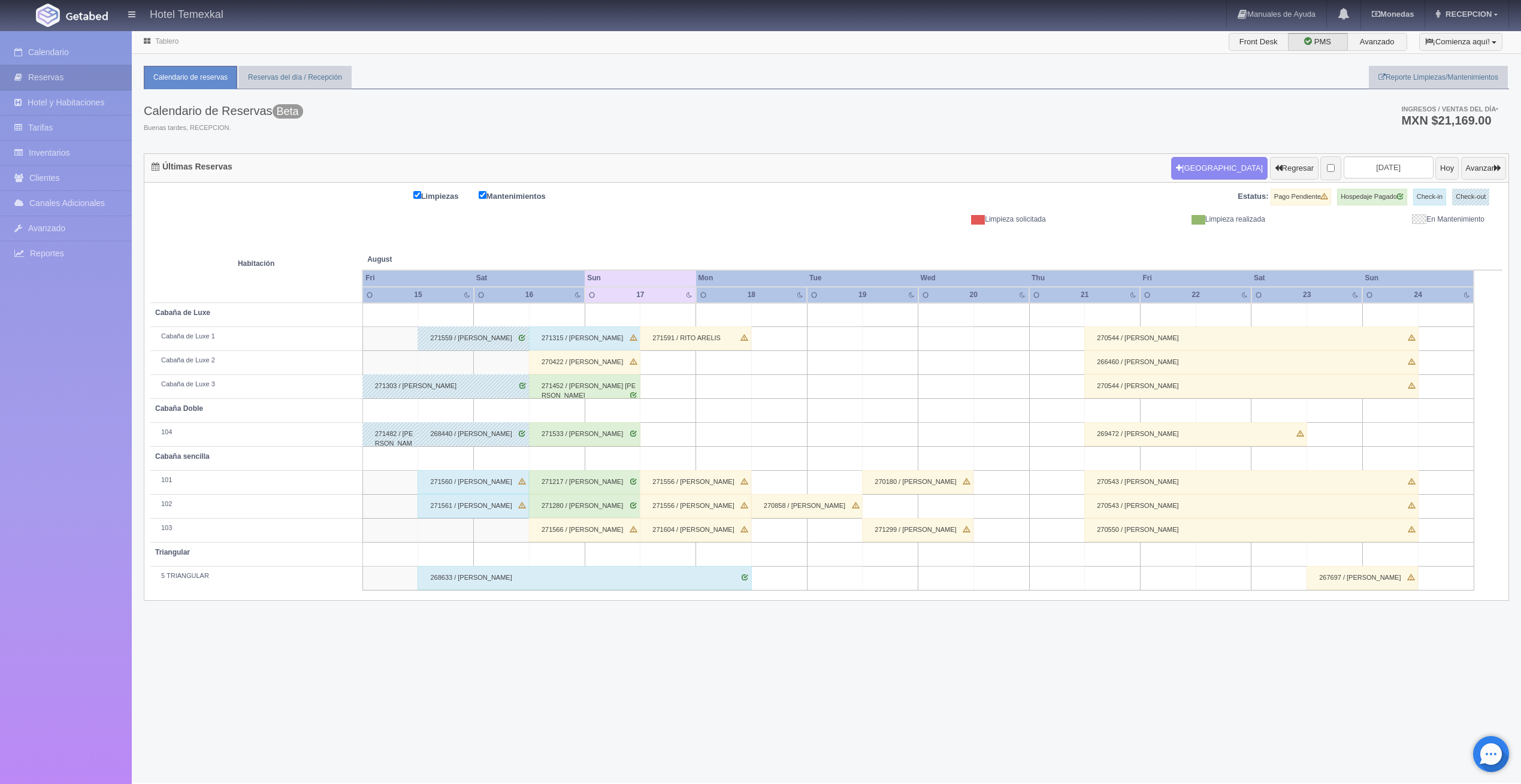
click at [557, 357] on div "270422 / [PERSON_NAME]" at bounding box center [585, 362] width 111 height 24
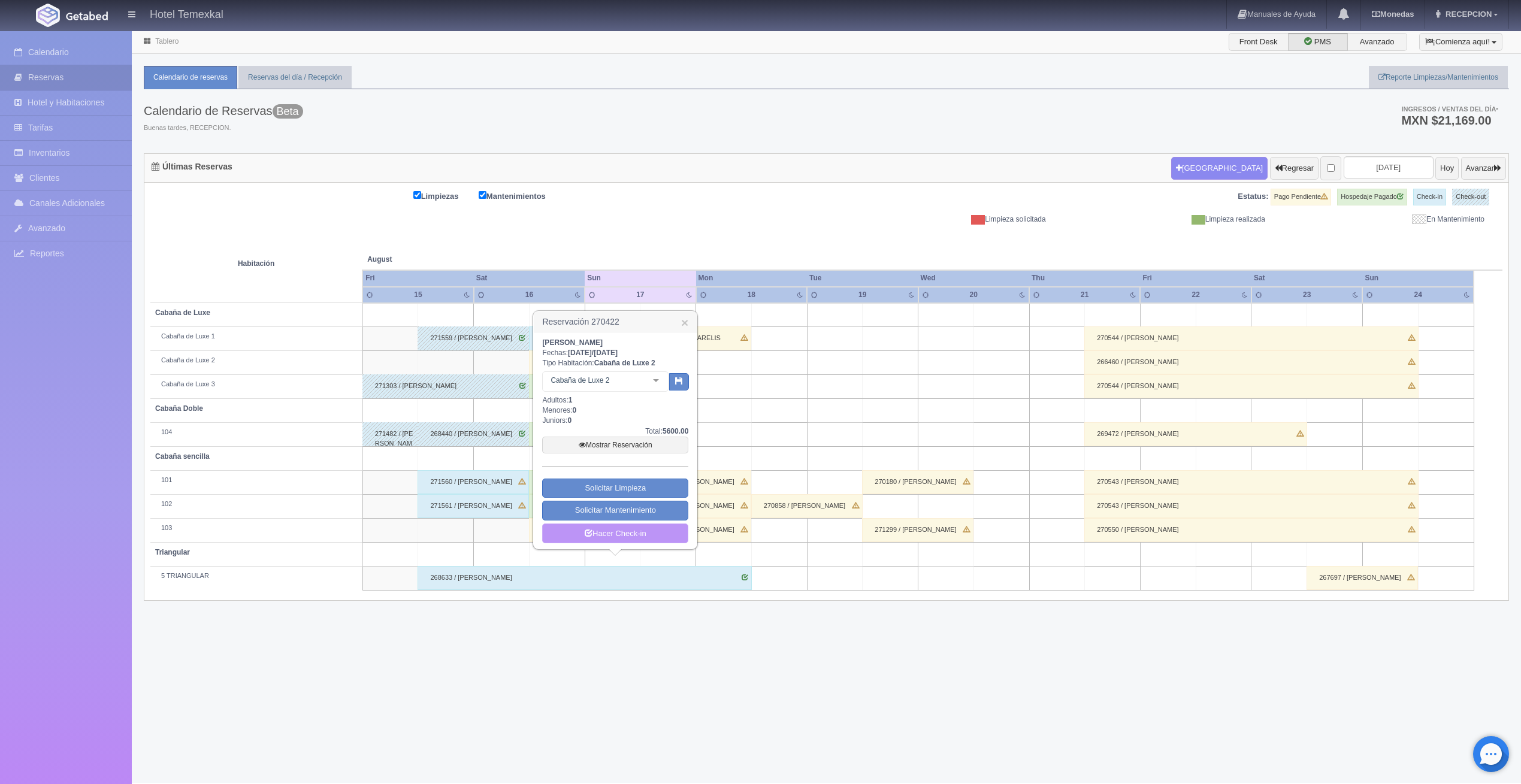
click at [612, 536] on link "Hacer Check-in" at bounding box center [616, 533] width 147 height 21
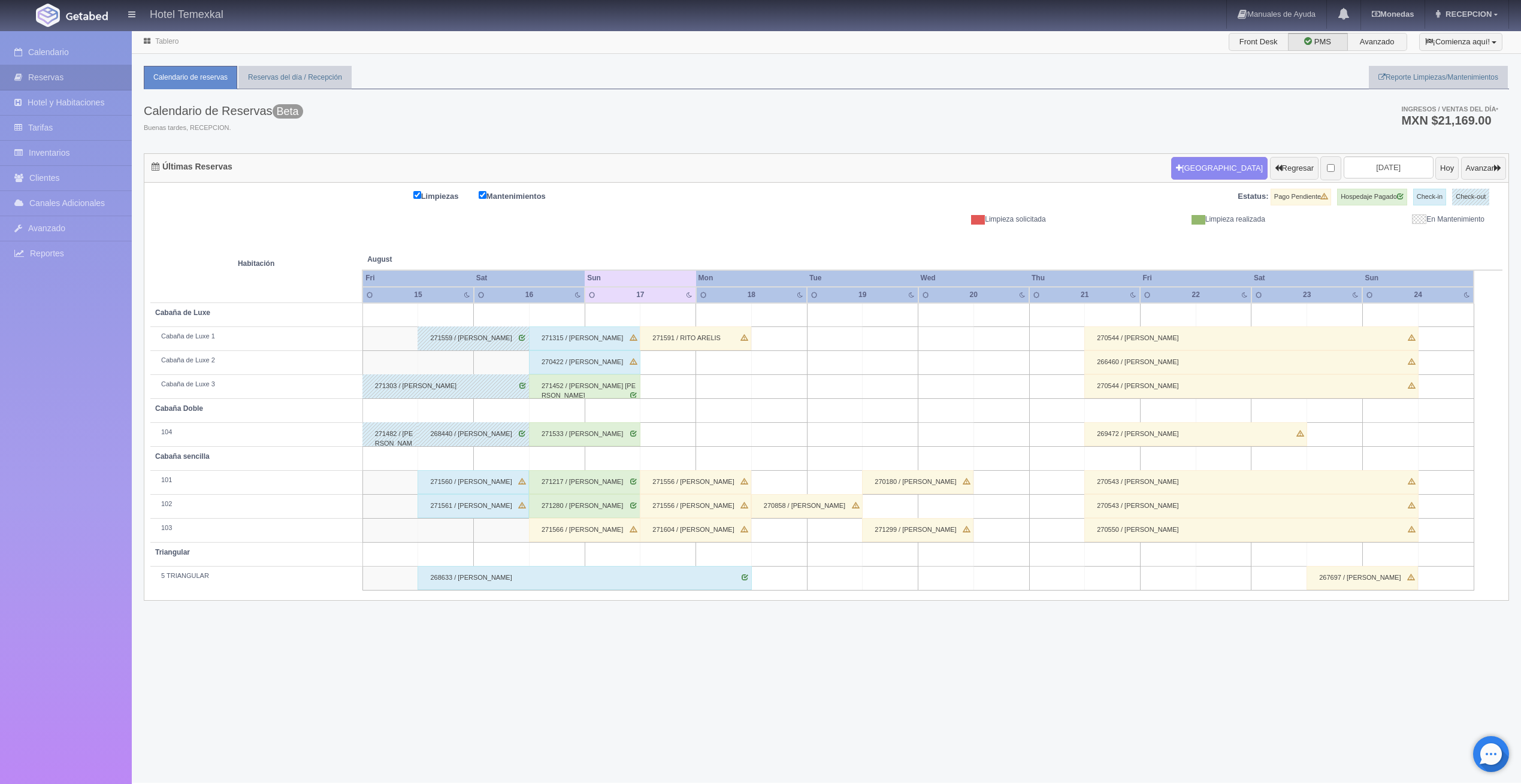
click at [562, 388] on div "271452 / [PERSON_NAME] [PERSON_NAME]" at bounding box center [585, 386] width 111 height 24
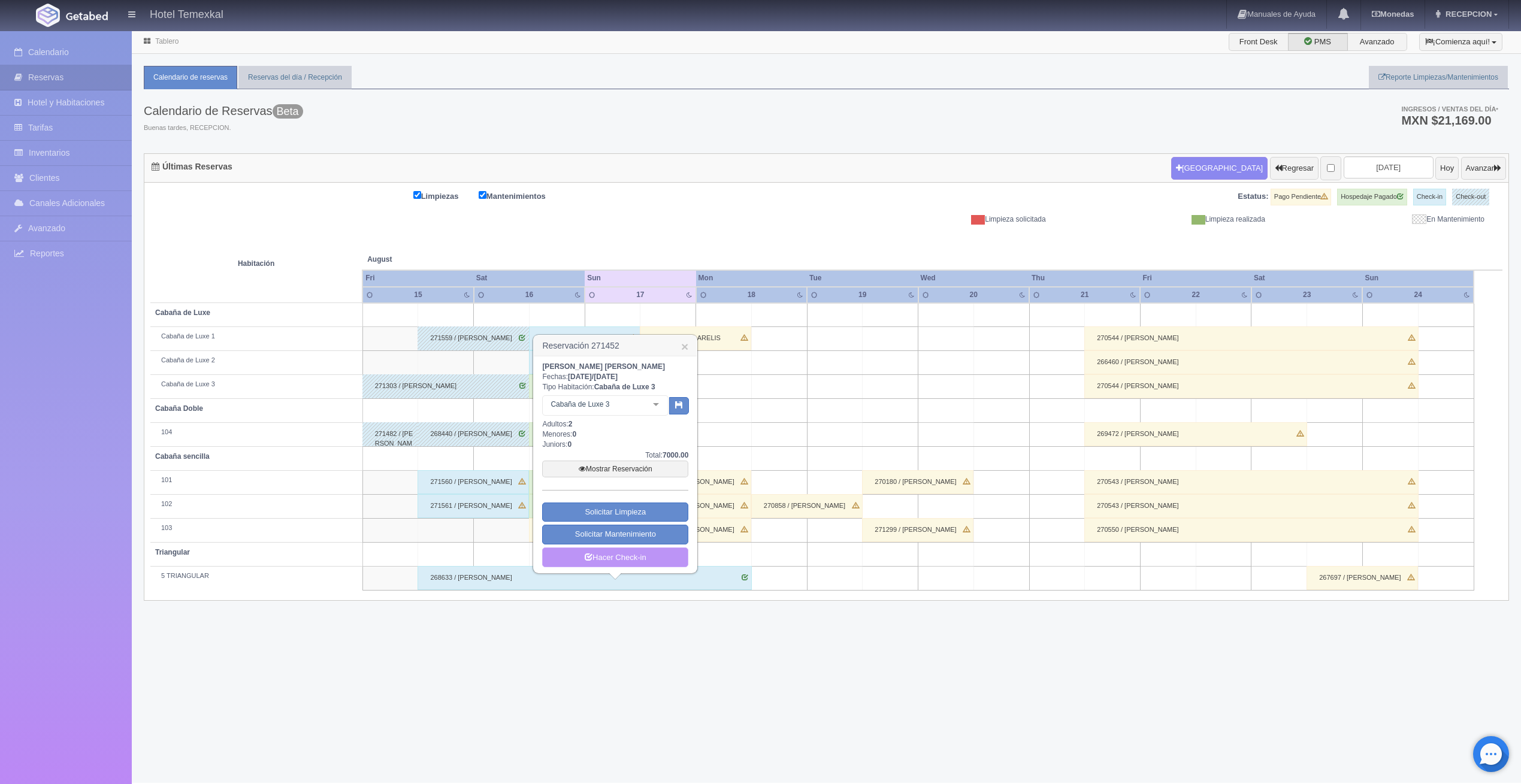
click at [604, 562] on link "Hacer Check-in" at bounding box center [616, 557] width 147 height 21
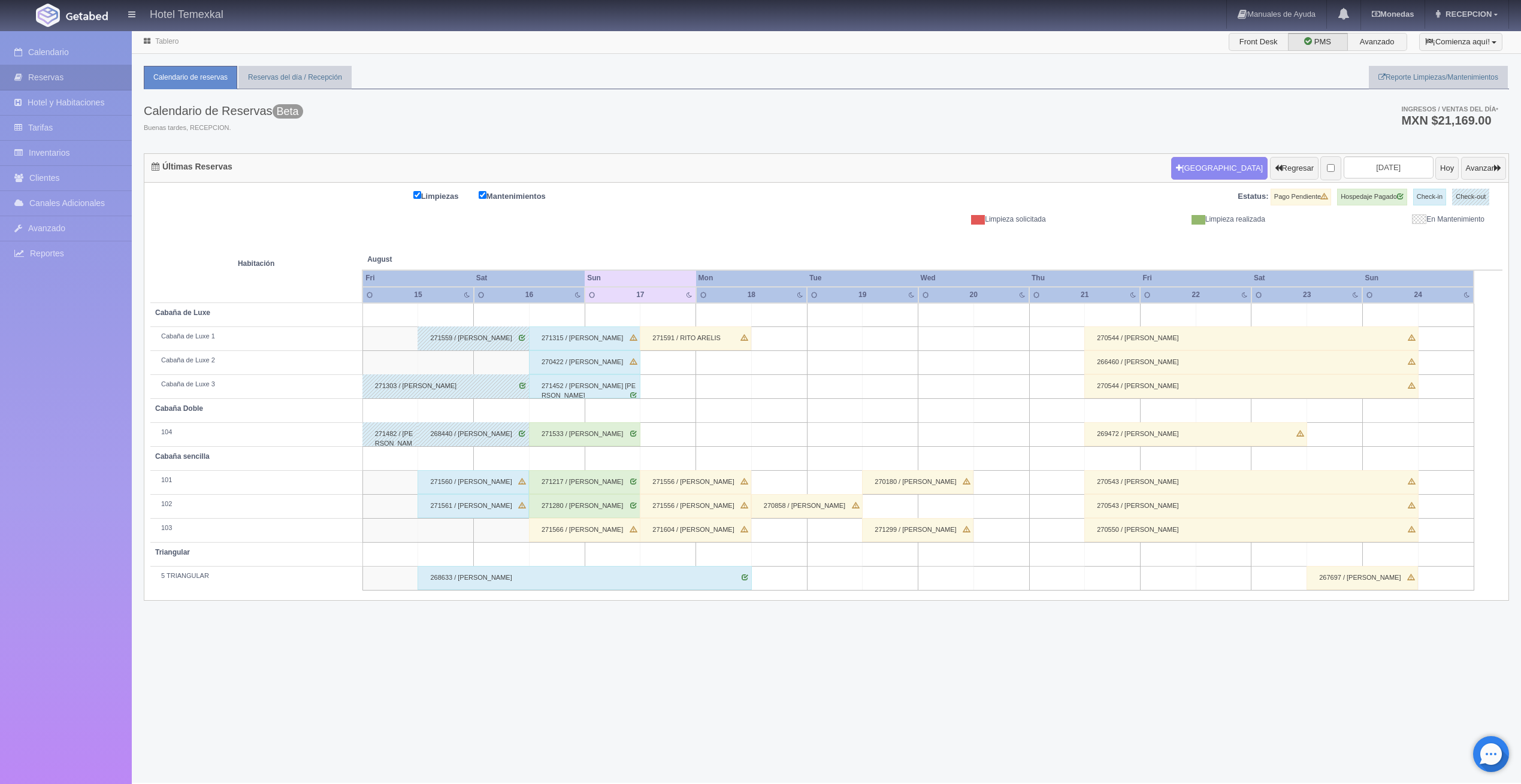
click at [573, 429] on div "271533 / [PERSON_NAME]" at bounding box center [585, 434] width 111 height 24
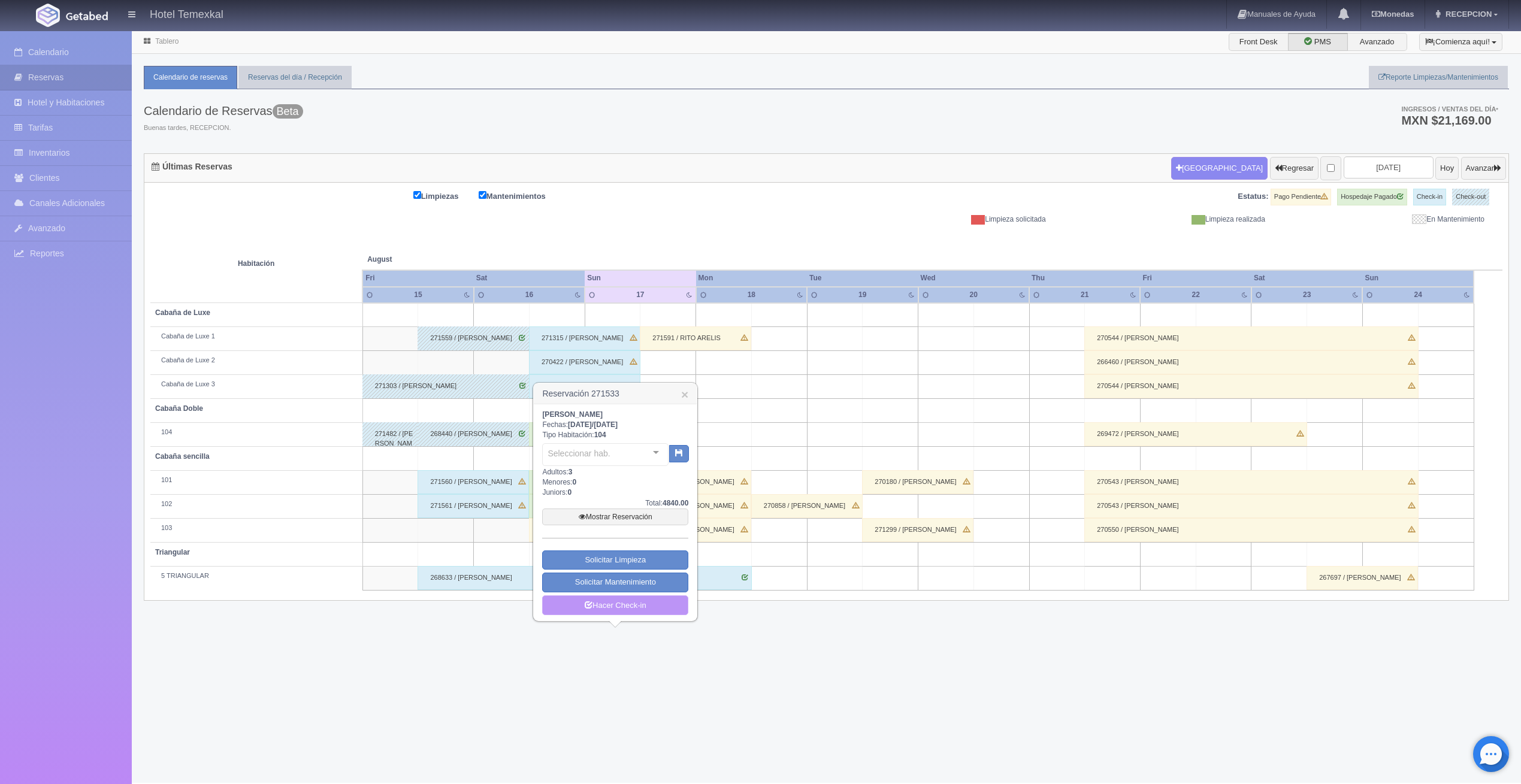
click at [603, 598] on link "Hacer Check-in" at bounding box center [616, 606] width 147 height 21
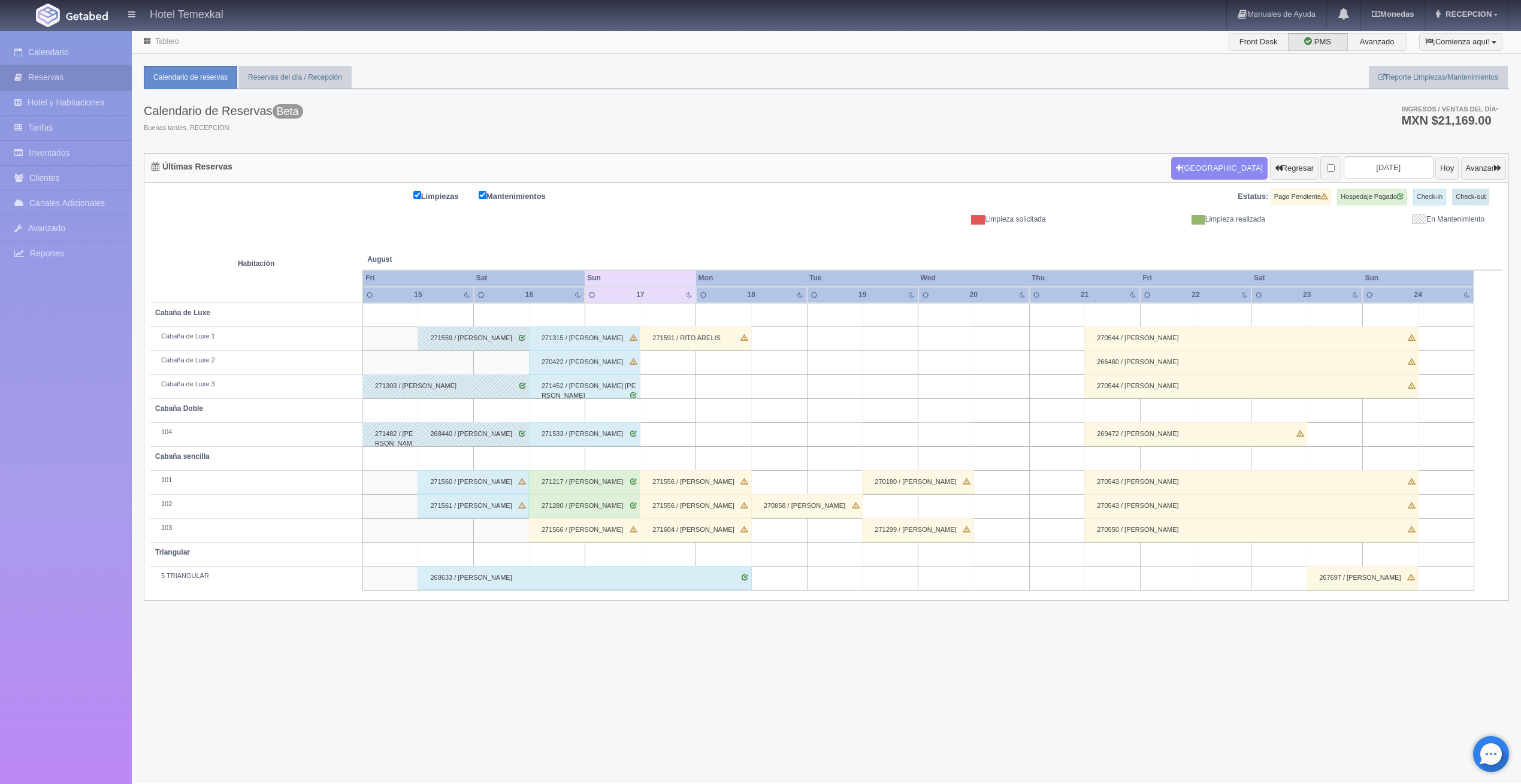
click at [577, 479] on div "271217 / [PERSON_NAME]" at bounding box center [585, 482] width 111 height 24
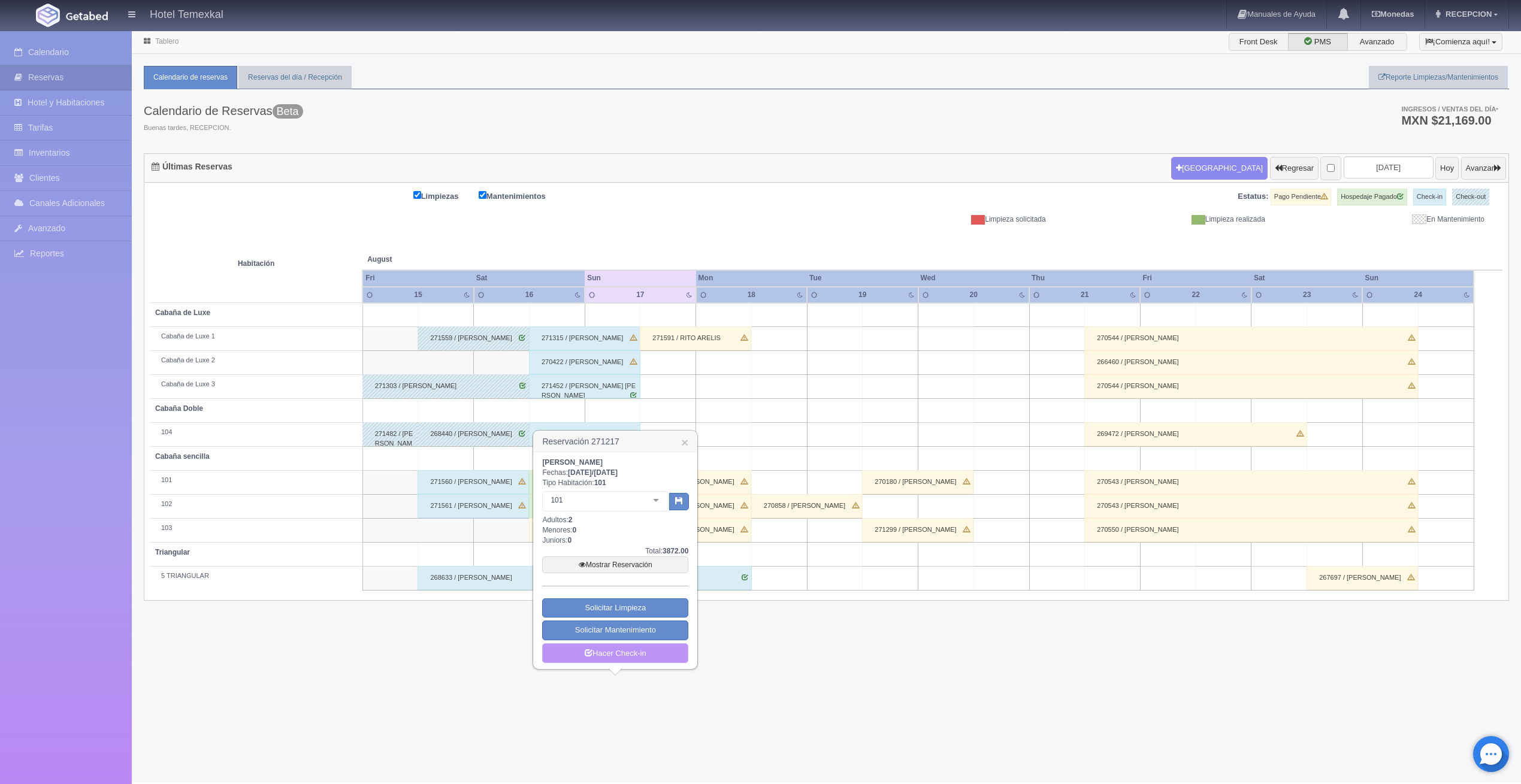
click at [605, 653] on link "Hacer Check-in" at bounding box center [616, 653] width 147 height 21
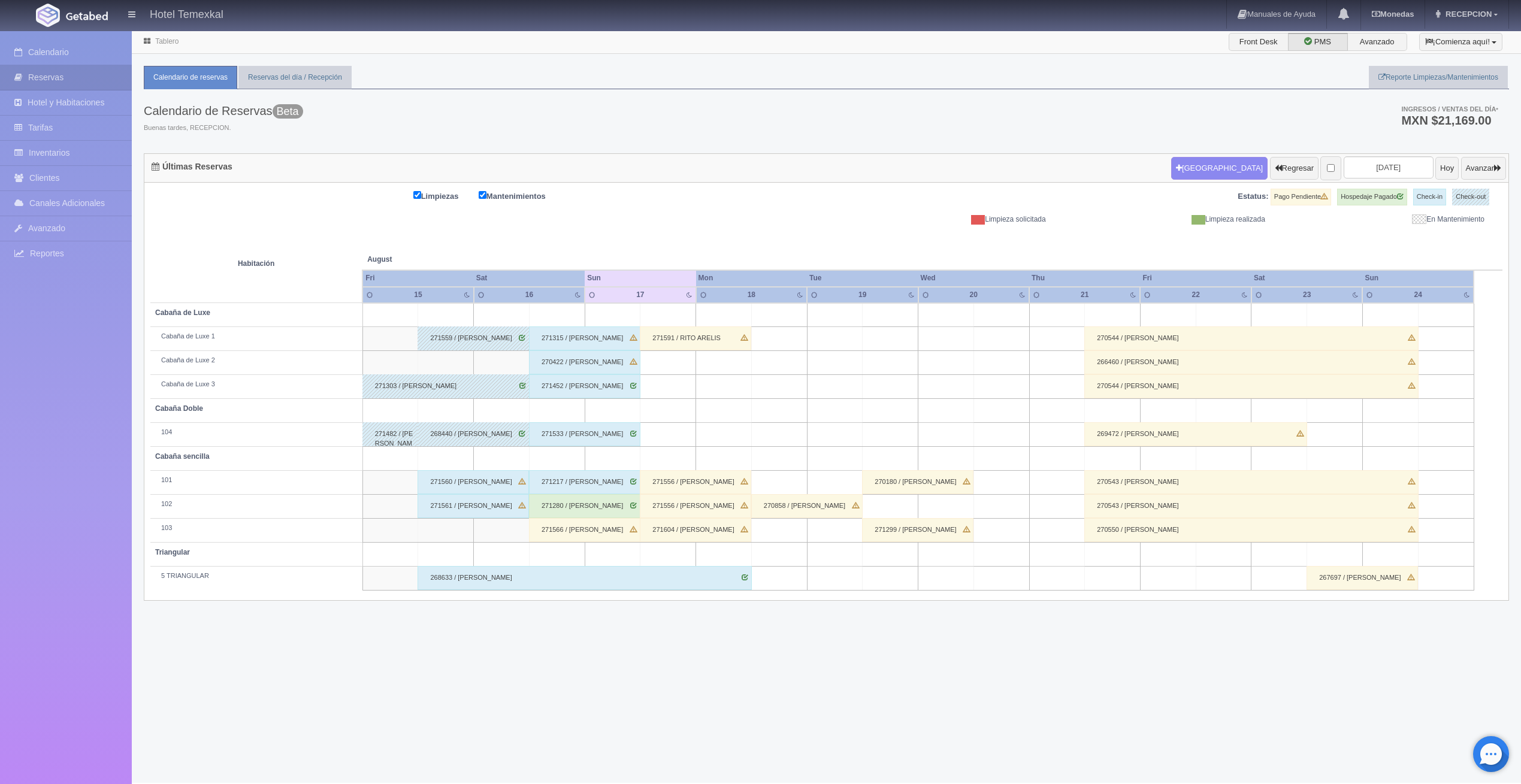
click at [565, 505] on div "271280 / [PERSON_NAME]" at bounding box center [585, 506] width 111 height 24
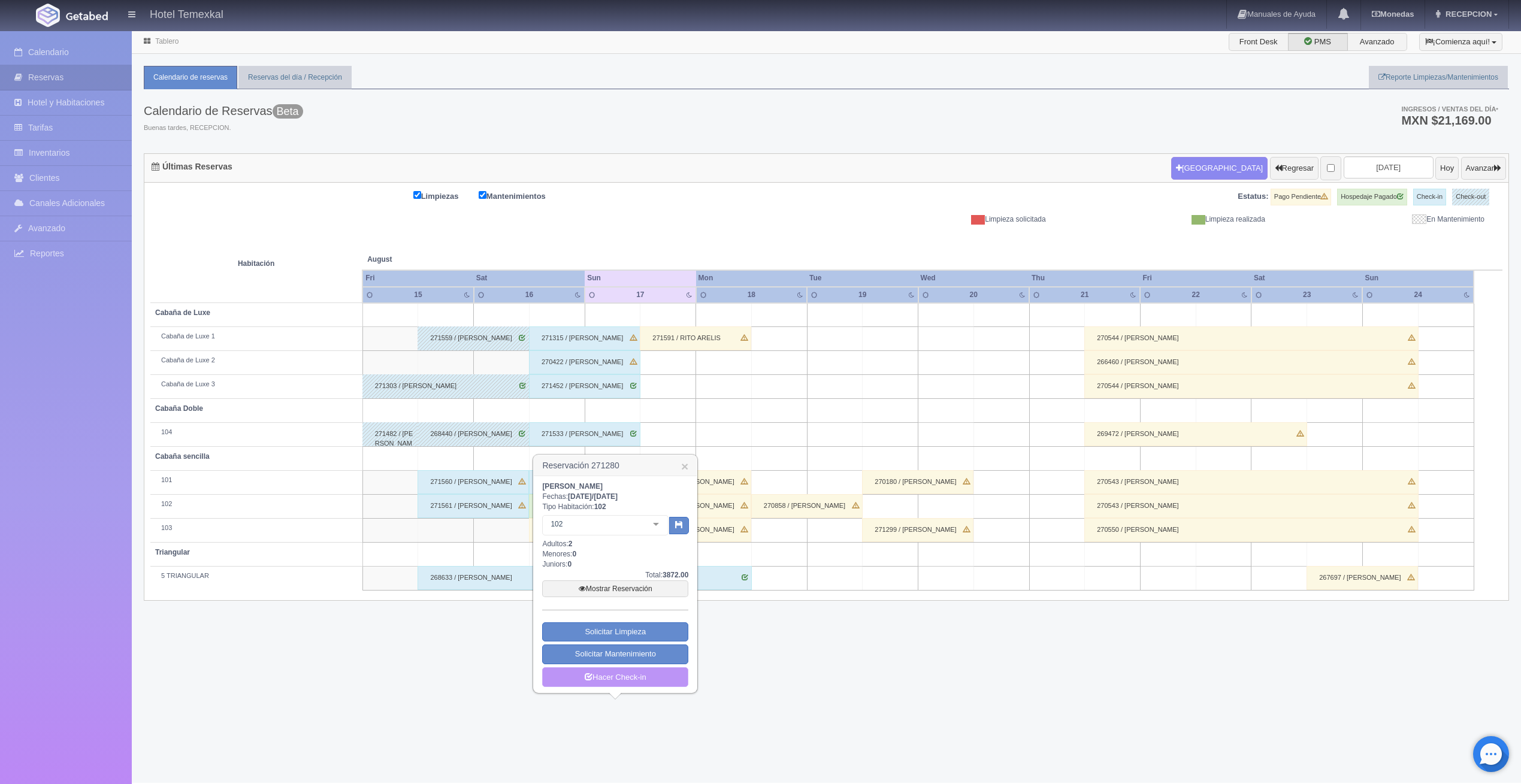
click at [569, 678] on link "Hacer Check-in" at bounding box center [616, 677] width 147 height 21
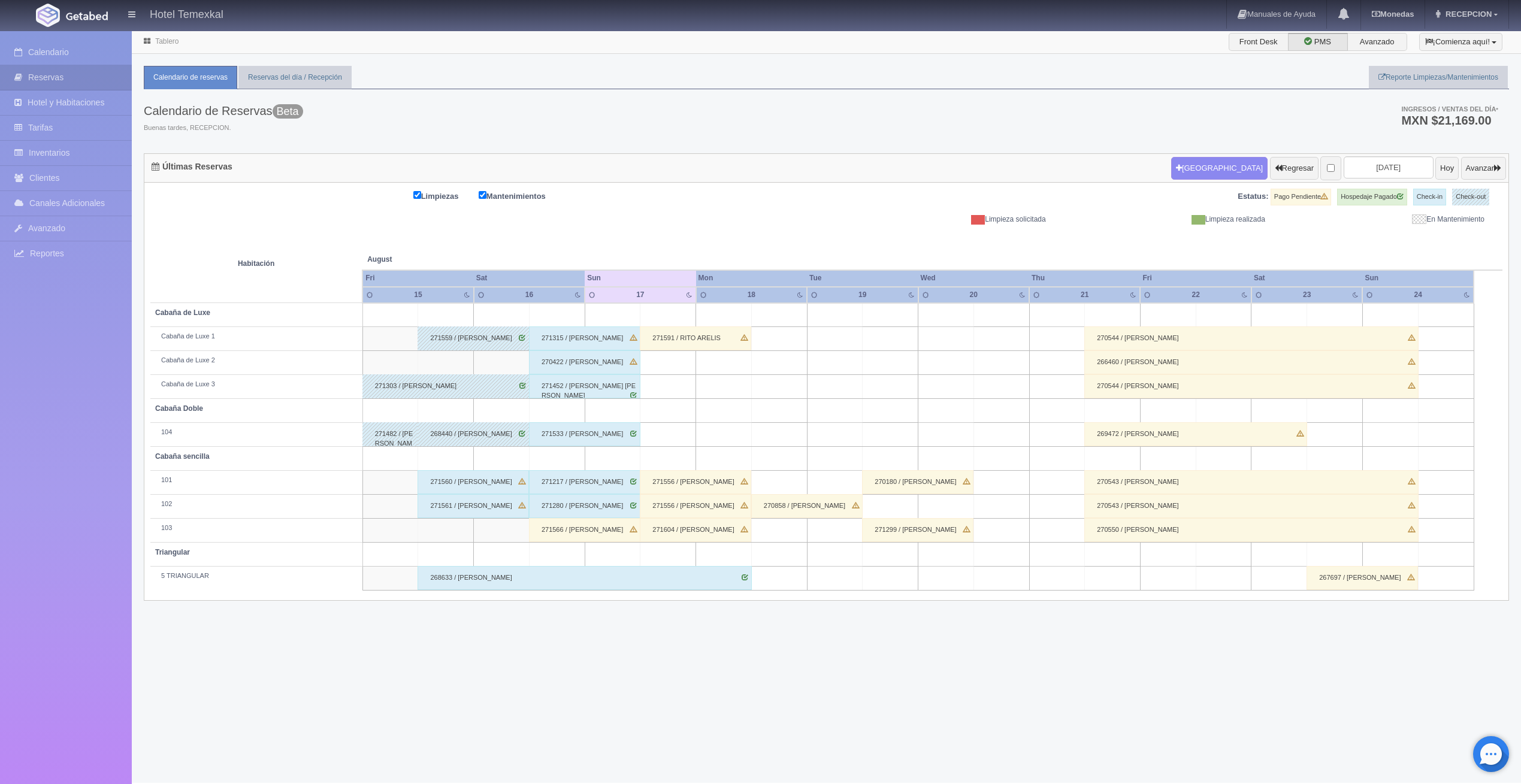
click at [576, 532] on div "271566 / [PERSON_NAME]" at bounding box center [585, 530] width 111 height 24
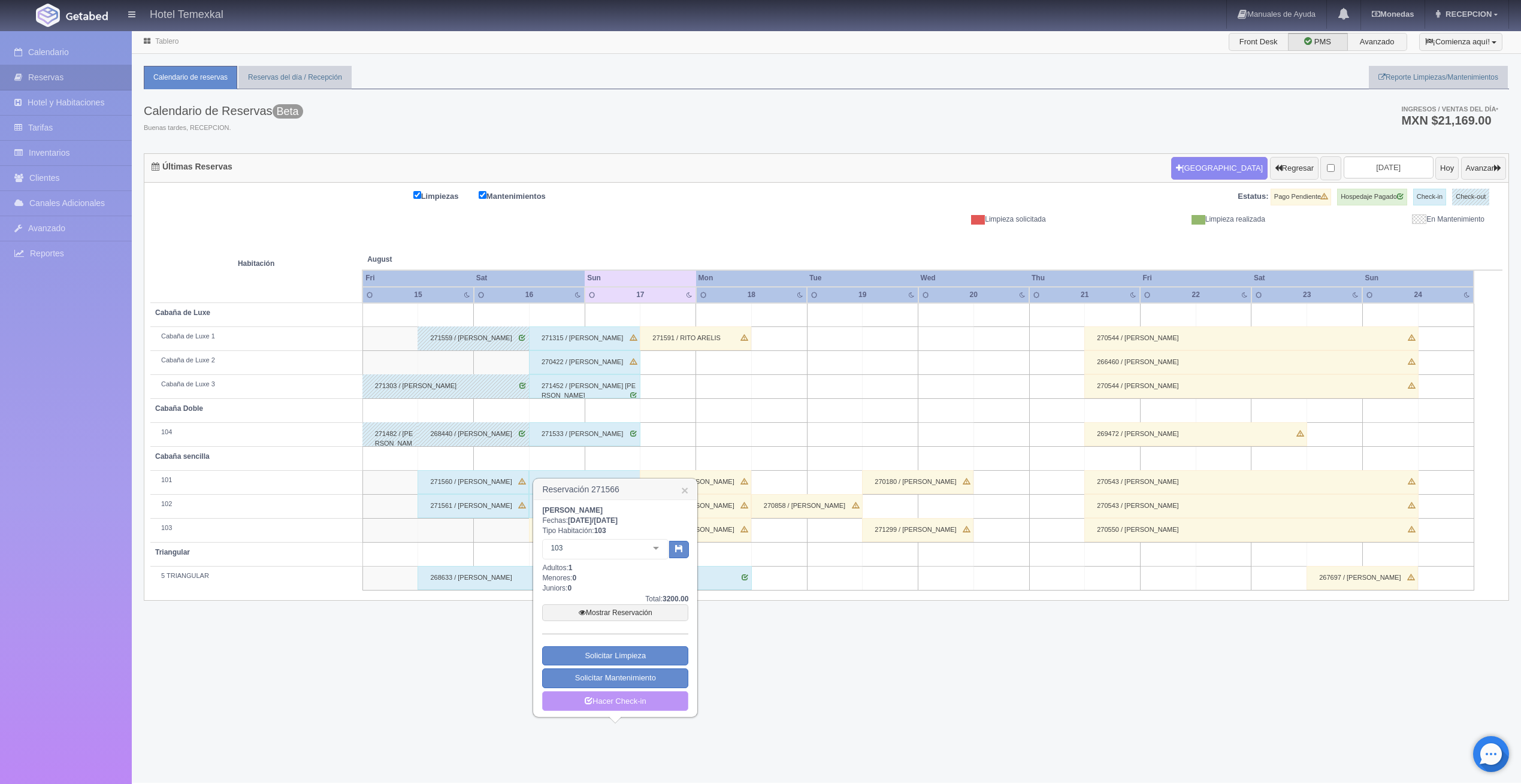
click at [598, 702] on link "Hacer Check-in" at bounding box center [616, 701] width 147 height 21
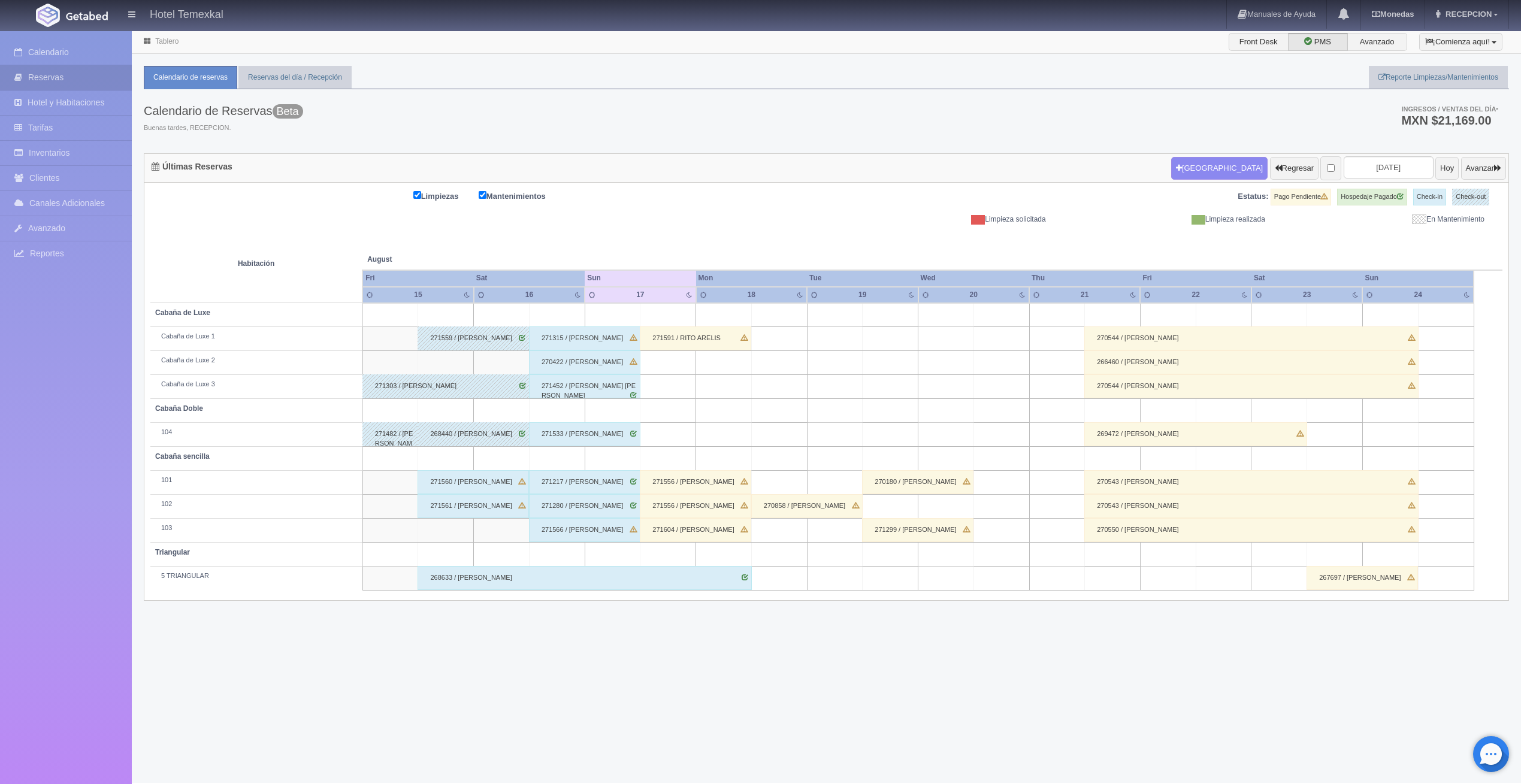
click at [585, 334] on div "271315 / [PERSON_NAME]" at bounding box center [585, 338] width 111 height 24
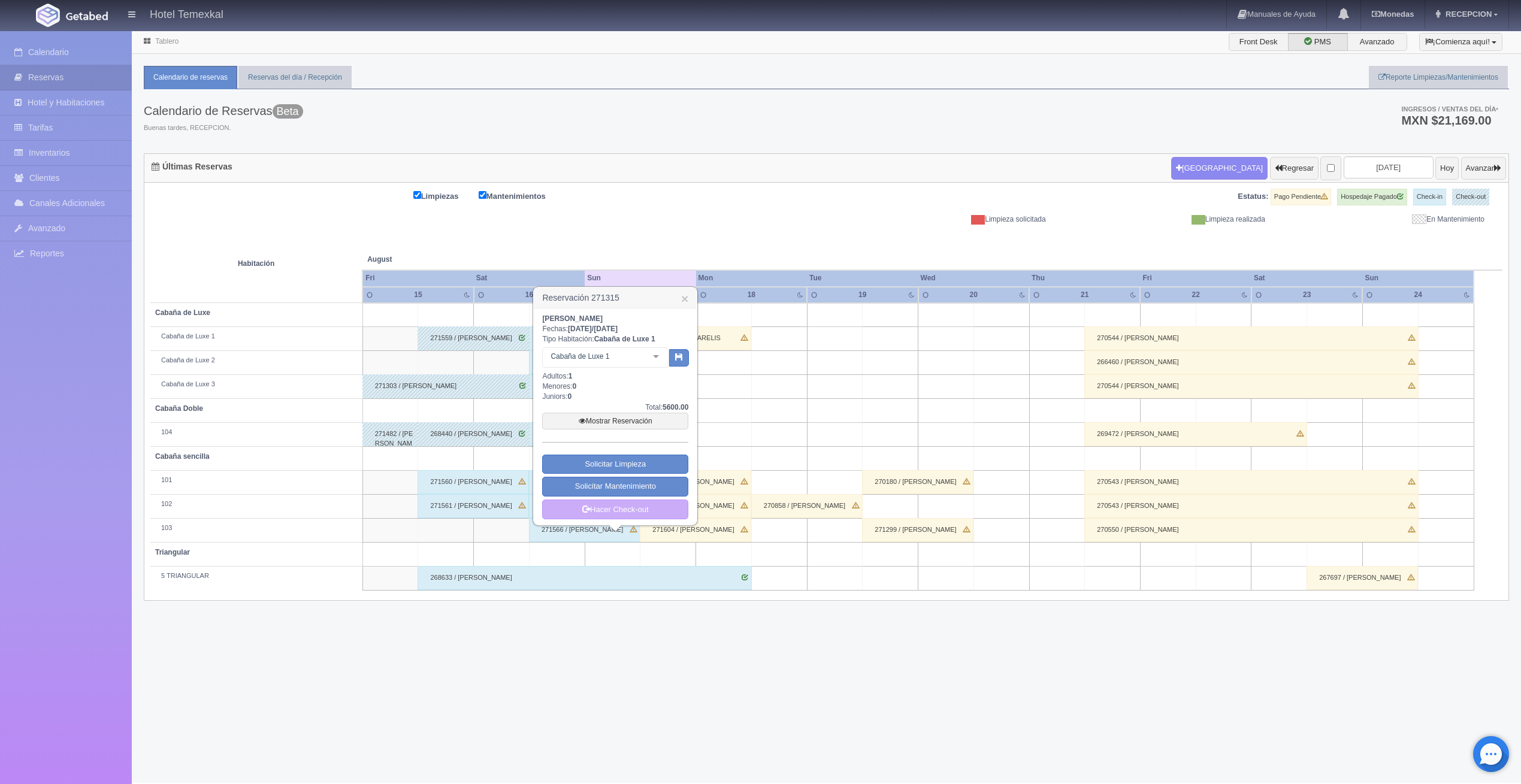
click at [690, 295] on h3 "Reservación 271315 ×" at bounding box center [615, 298] width 163 height 21
click at [686, 296] on link "×" at bounding box center [684, 298] width 7 height 13
